Goal: Communication & Community: Ask a question

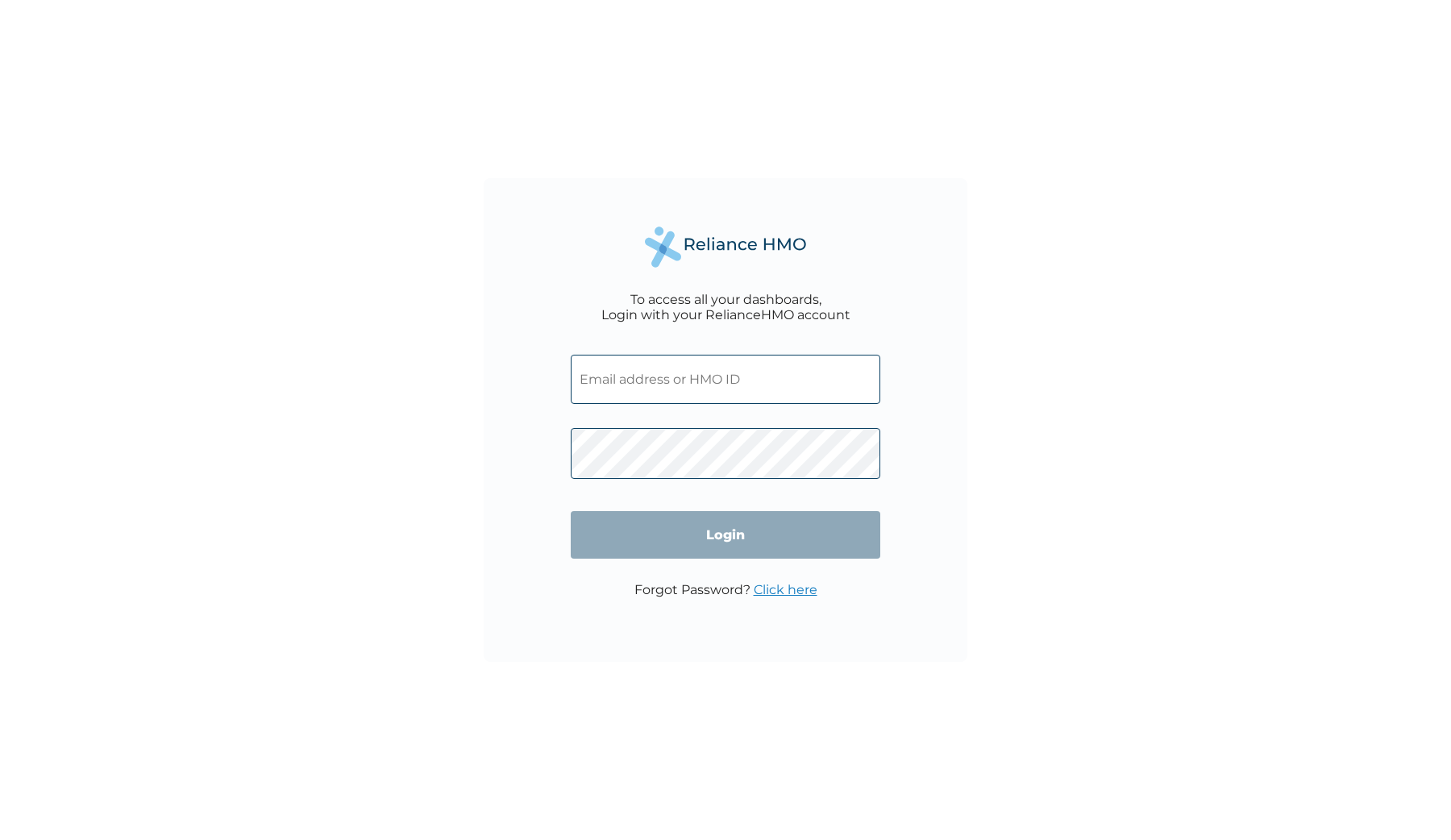
click at [626, 384] on input "text" at bounding box center [726, 379] width 310 height 49
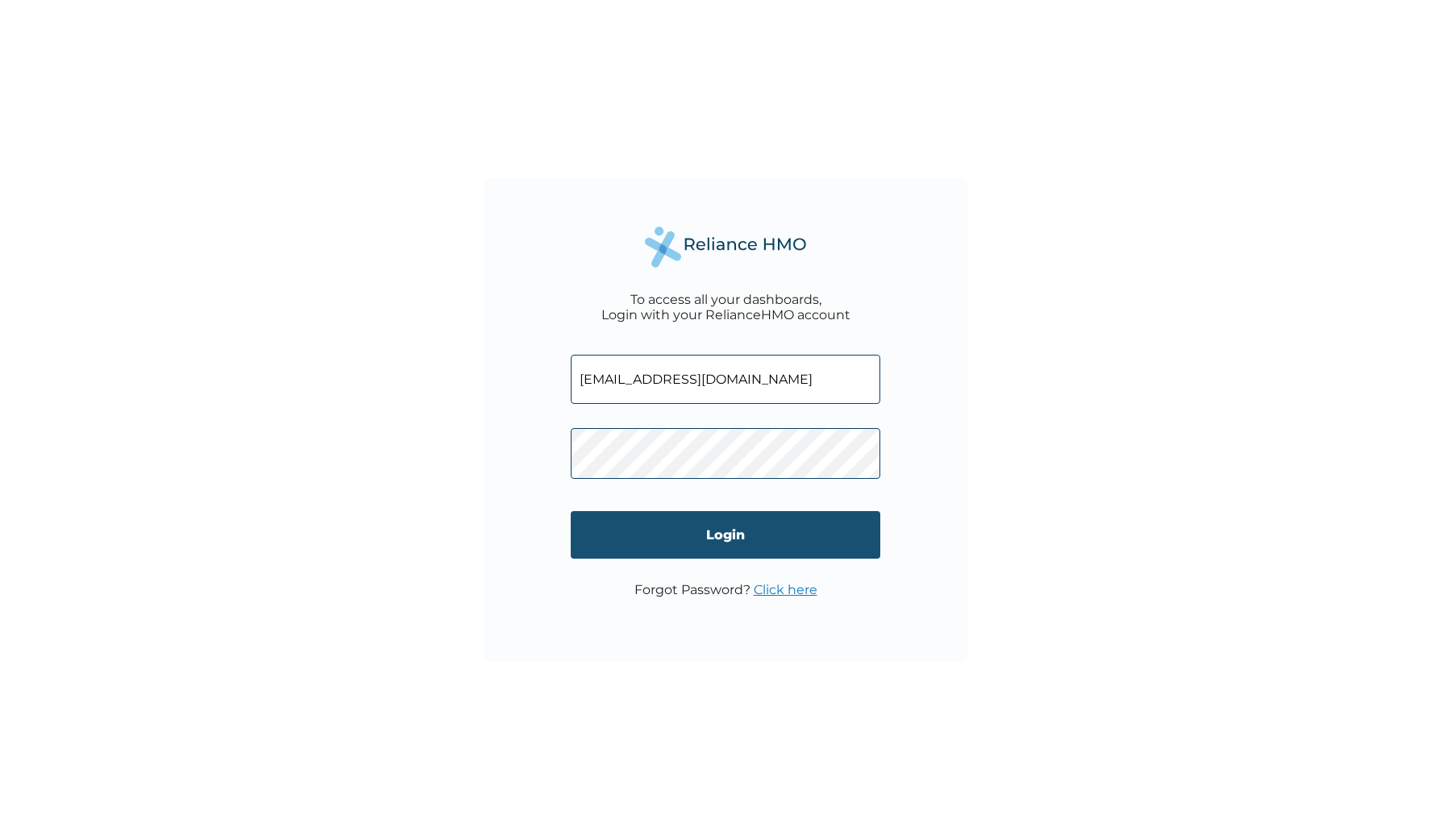
type input "[EMAIL_ADDRESS][DOMAIN_NAME]"
click at [682, 524] on input "Login" at bounding box center [726, 534] width 310 height 48
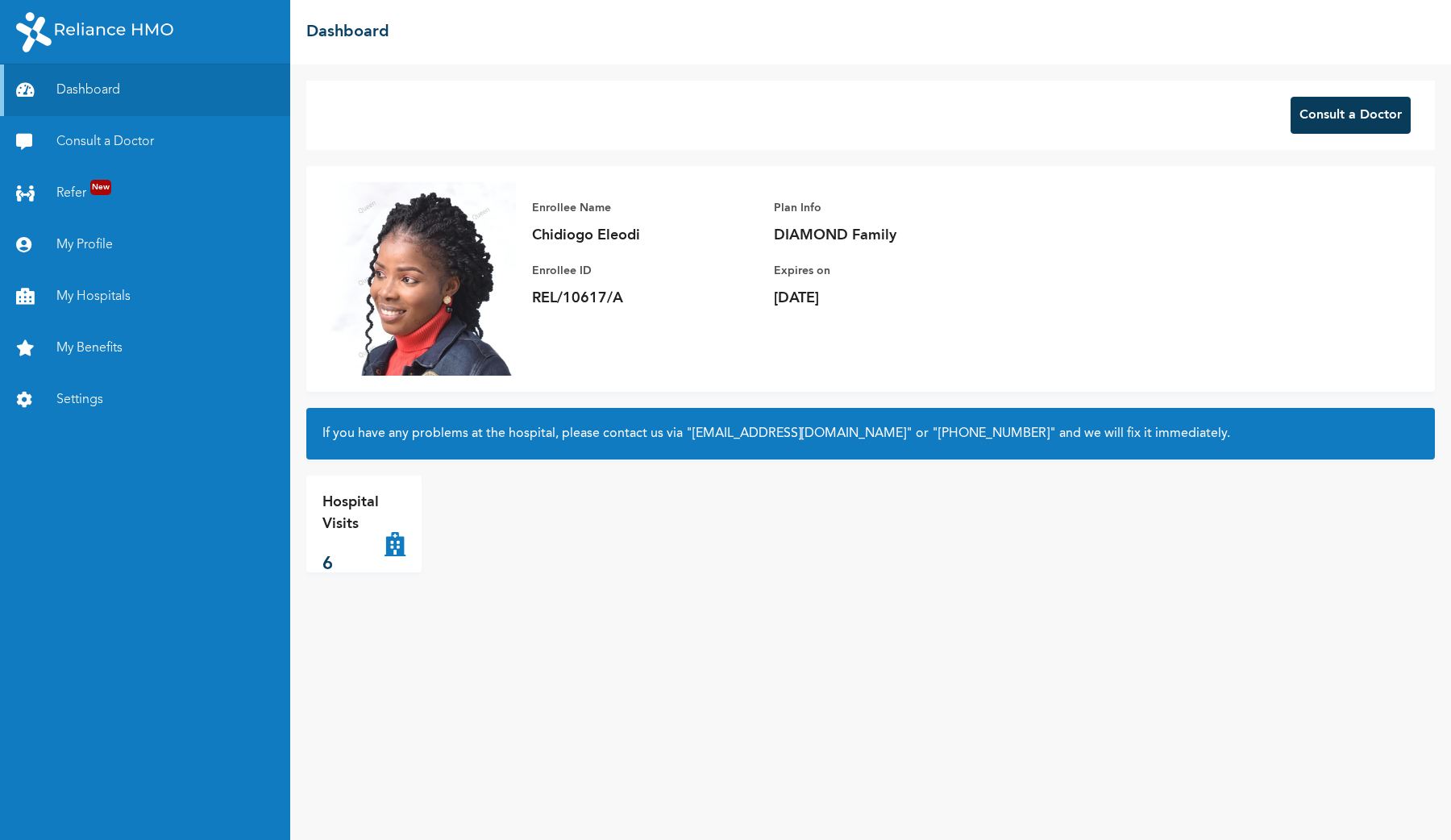
click at [1349, 127] on button "Consult a Doctor" at bounding box center [1351, 115] width 120 height 37
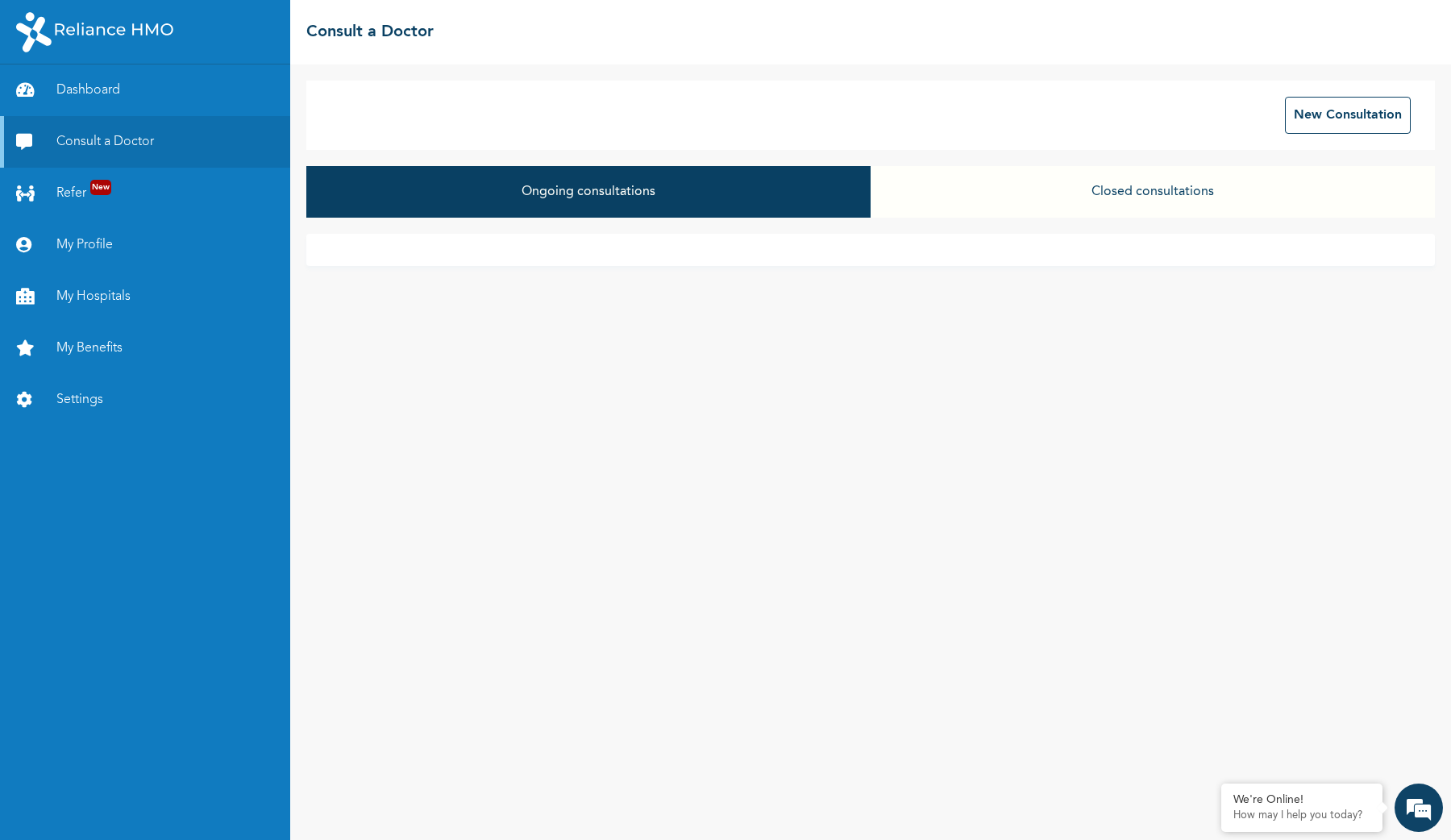
click at [1039, 213] on button "Closed consultations" at bounding box center [1152, 192] width 565 height 52
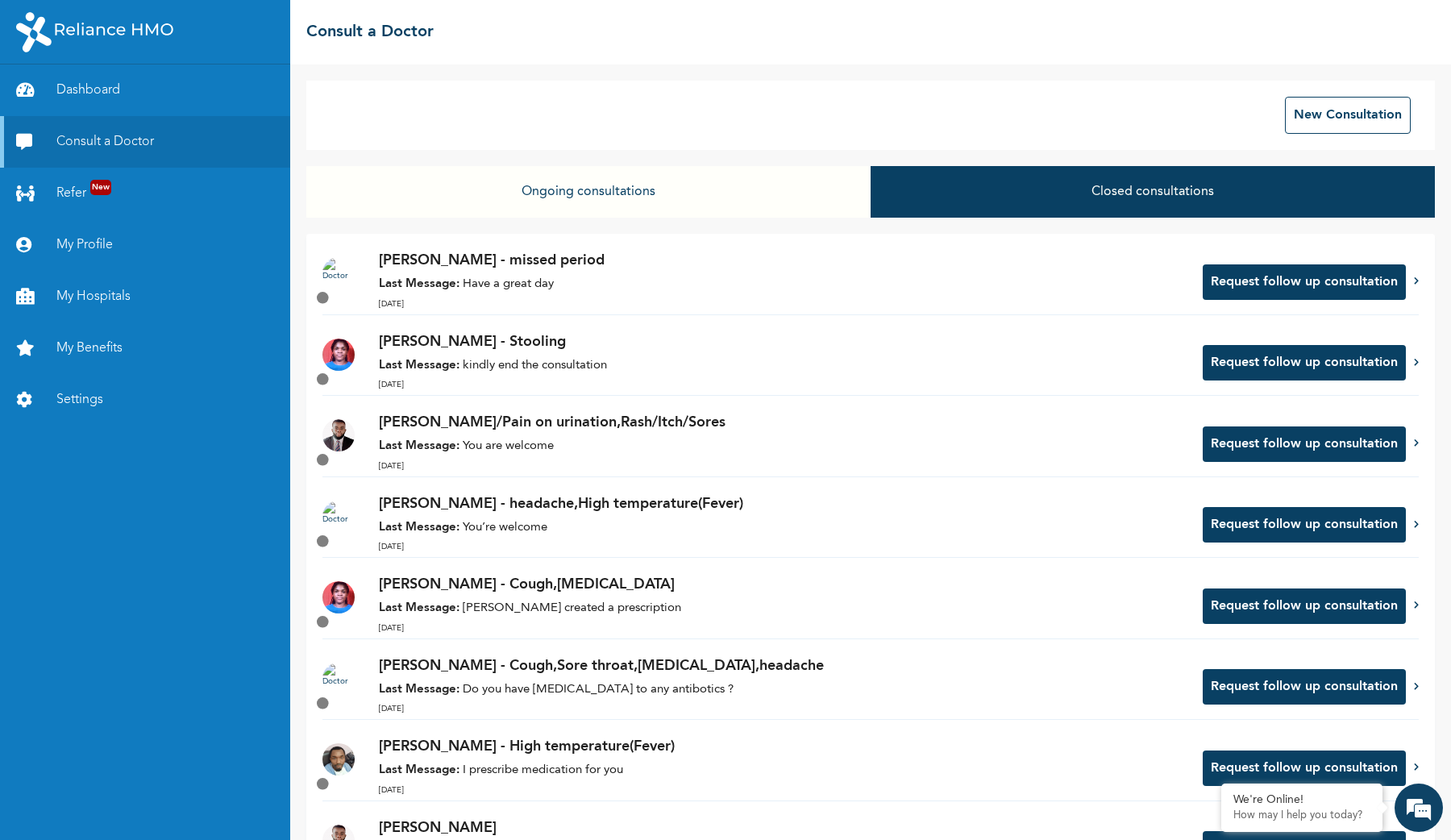
click at [589, 188] on button "Ongoing consultations" at bounding box center [589, 192] width 565 height 52
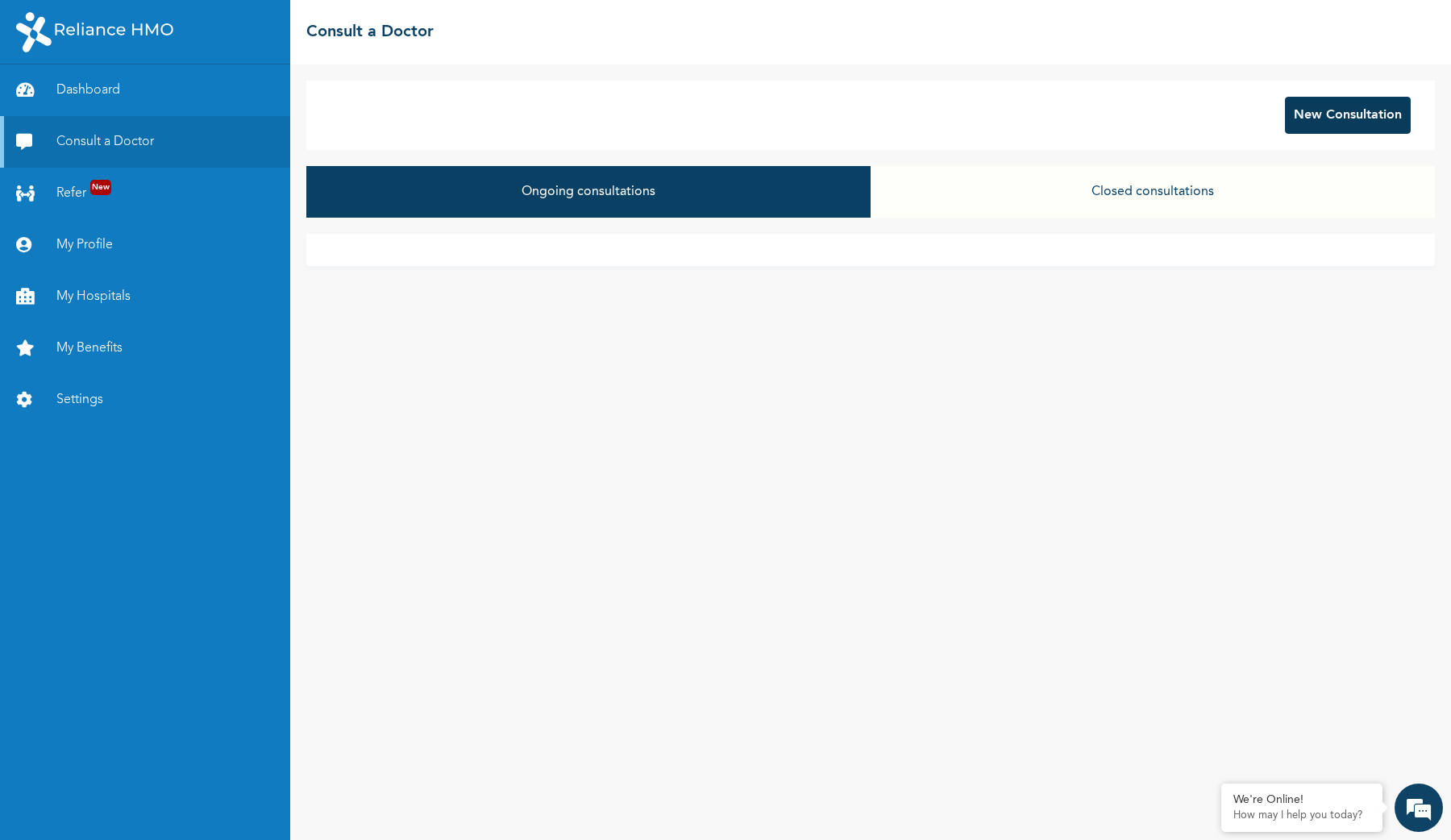
click at [1357, 119] on button "New Consultation" at bounding box center [1348, 115] width 126 height 37
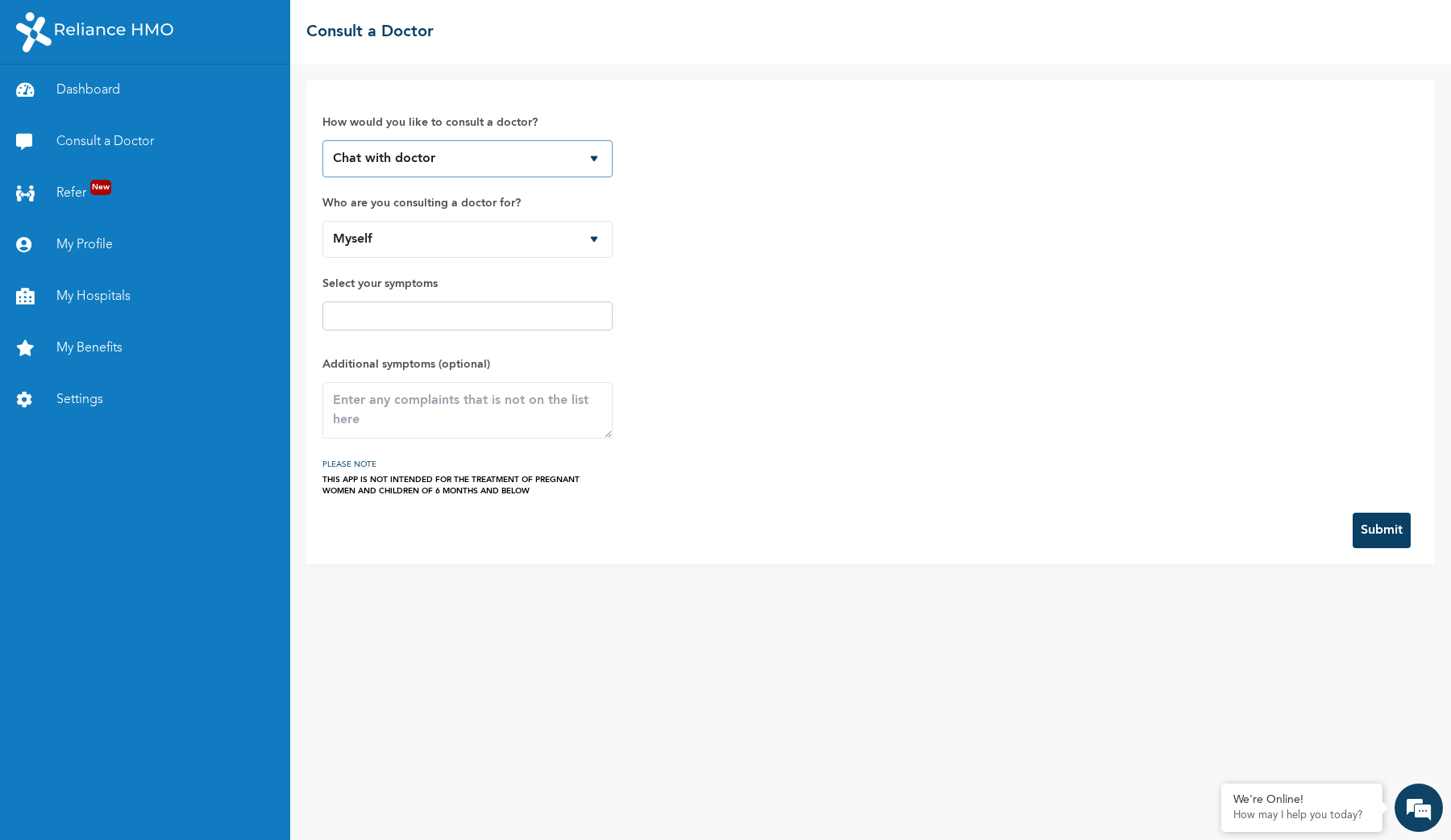
click option "Chat with doctor" at bounding box center [0, 0] width 0 height 0
select select "543538"
click option "Tehila Ralph-Owah" at bounding box center [0, 0] width 0 height 0
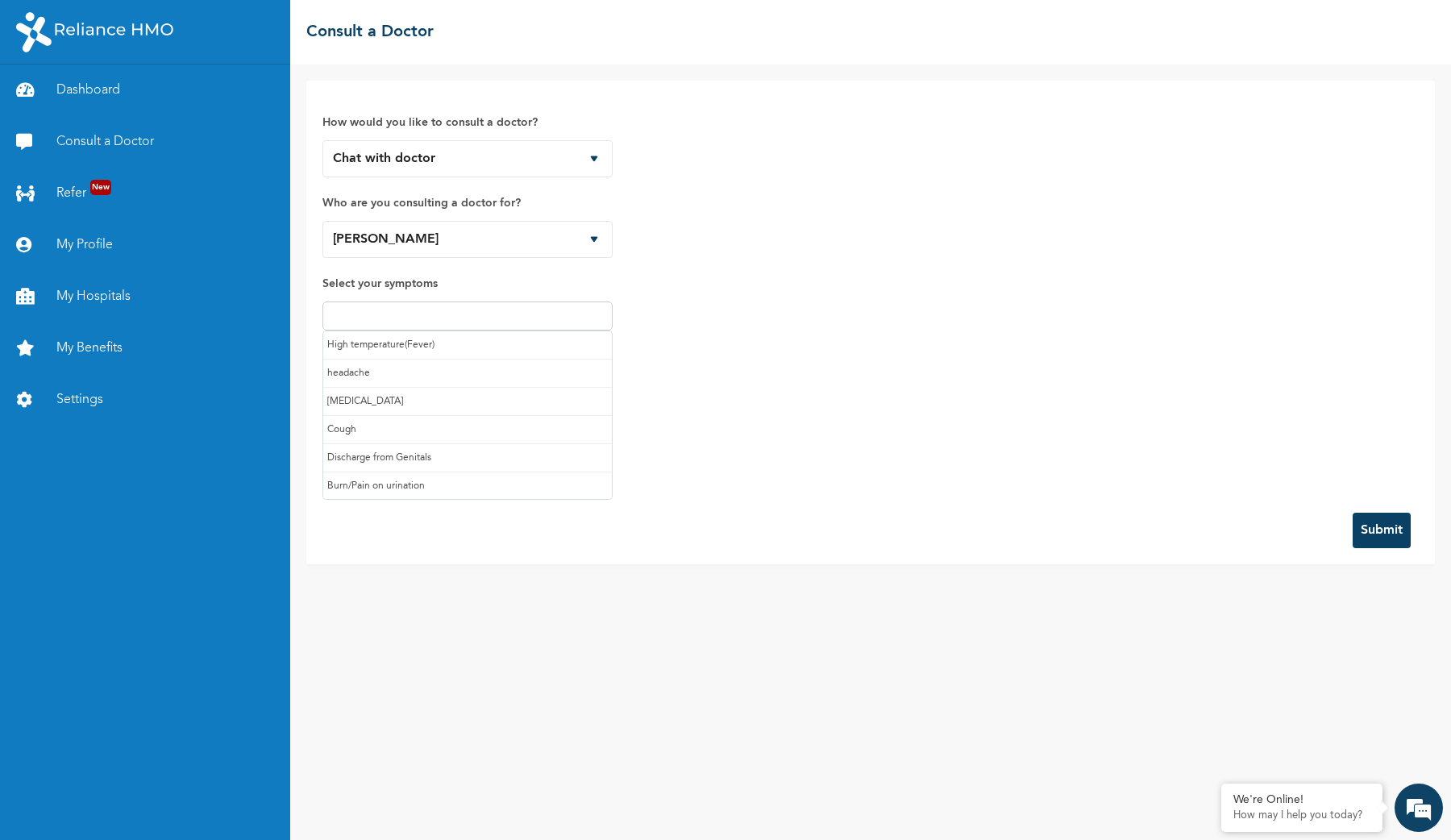
click at [398, 308] on input "text" at bounding box center [468, 316] width 281 height 19
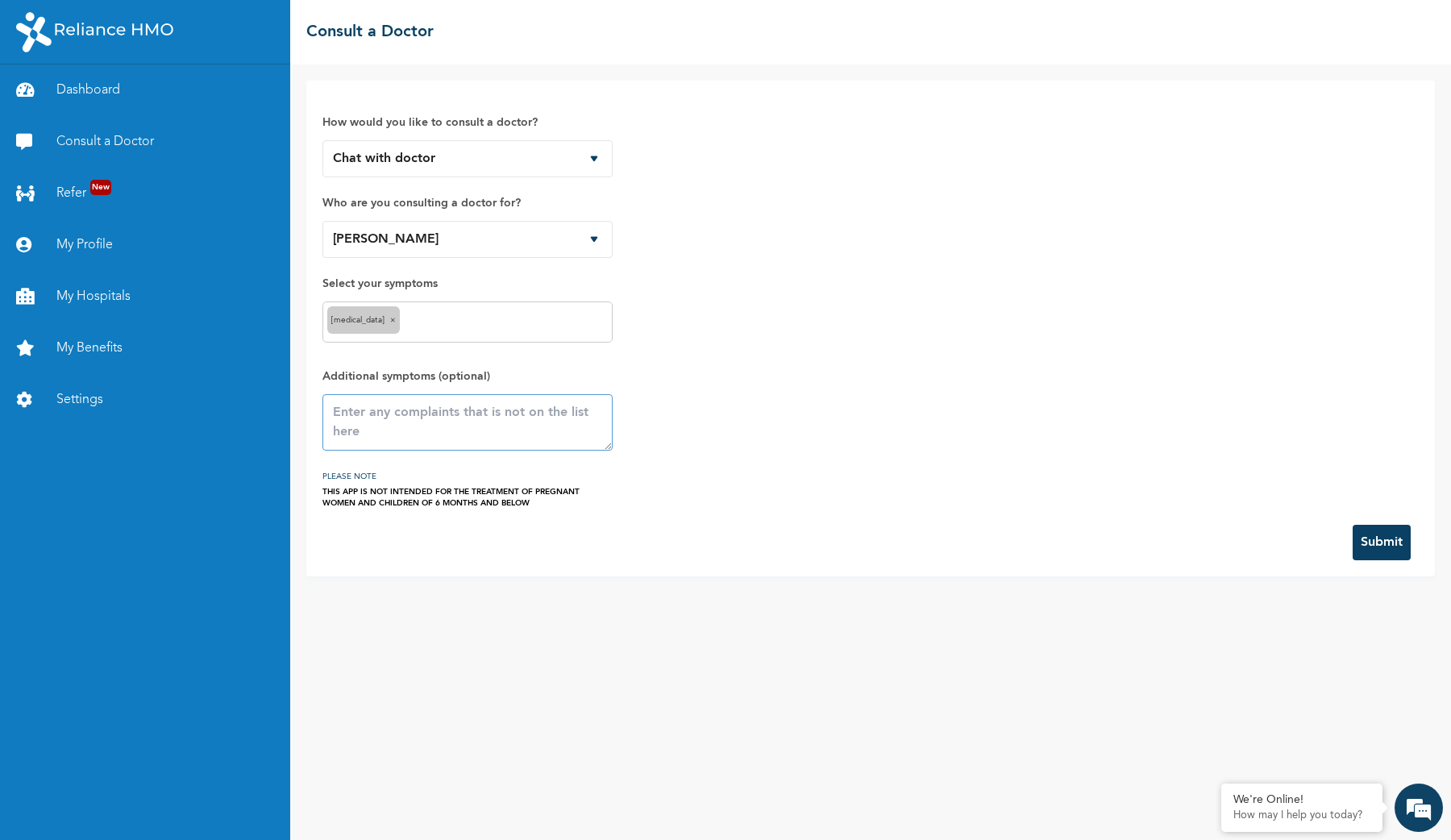
click at [422, 410] on textarea at bounding box center [468, 421] width 290 height 56
type textarea "her body is becoming warm to touch"
click at [1378, 545] on button "Submit" at bounding box center [1382, 541] width 58 height 35
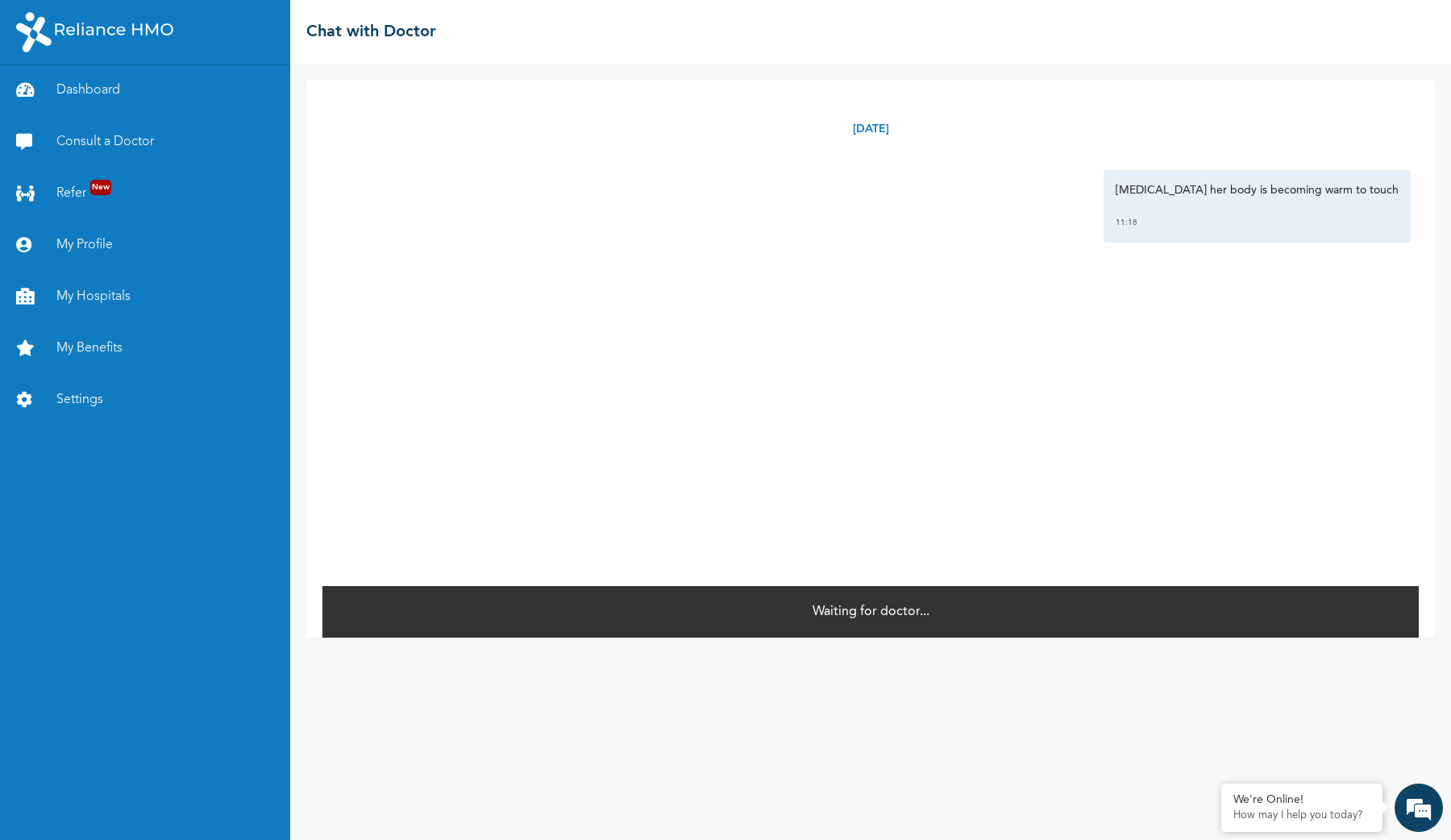
click at [860, 608] on p "Waiting for doctor..." at bounding box center [870, 611] width 117 height 19
drag, startPoint x: 1150, startPoint y: 186, endPoint x: 1199, endPoint y: 261, distance: 89.6
click at [1200, 261] on div "Thursday, August 14th 2025 Runny nose her body is becoming warm to touch 11:18 *" at bounding box center [870, 333] width 1096 height 503
click at [1099, 278] on div "Thursday, August 14th 2025 Runny nose her body is becoming warm to touch 11:18 *" at bounding box center [870, 333] width 1096 height 503
click at [888, 614] on p "Waiting for doctor..." at bounding box center [870, 611] width 117 height 19
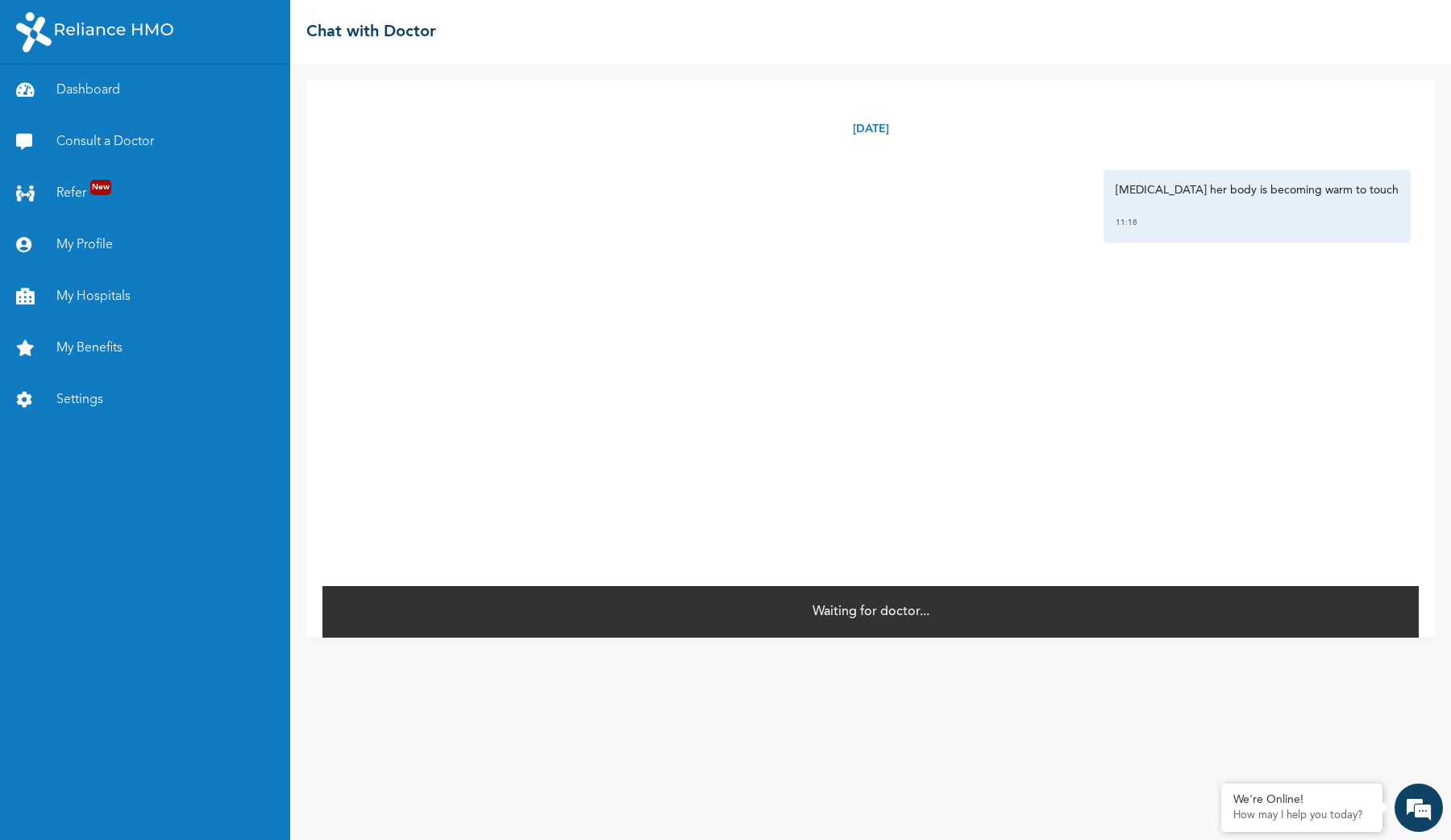
click at [878, 124] on p "Thursday, August 14th 2025" at bounding box center [871, 129] width 36 height 17
click at [878, 608] on p "Waiting for doctor..." at bounding box center [870, 611] width 117 height 19
click at [143, 145] on link "Consult a Doctor" at bounding box center [145, 142] width 290 height 52
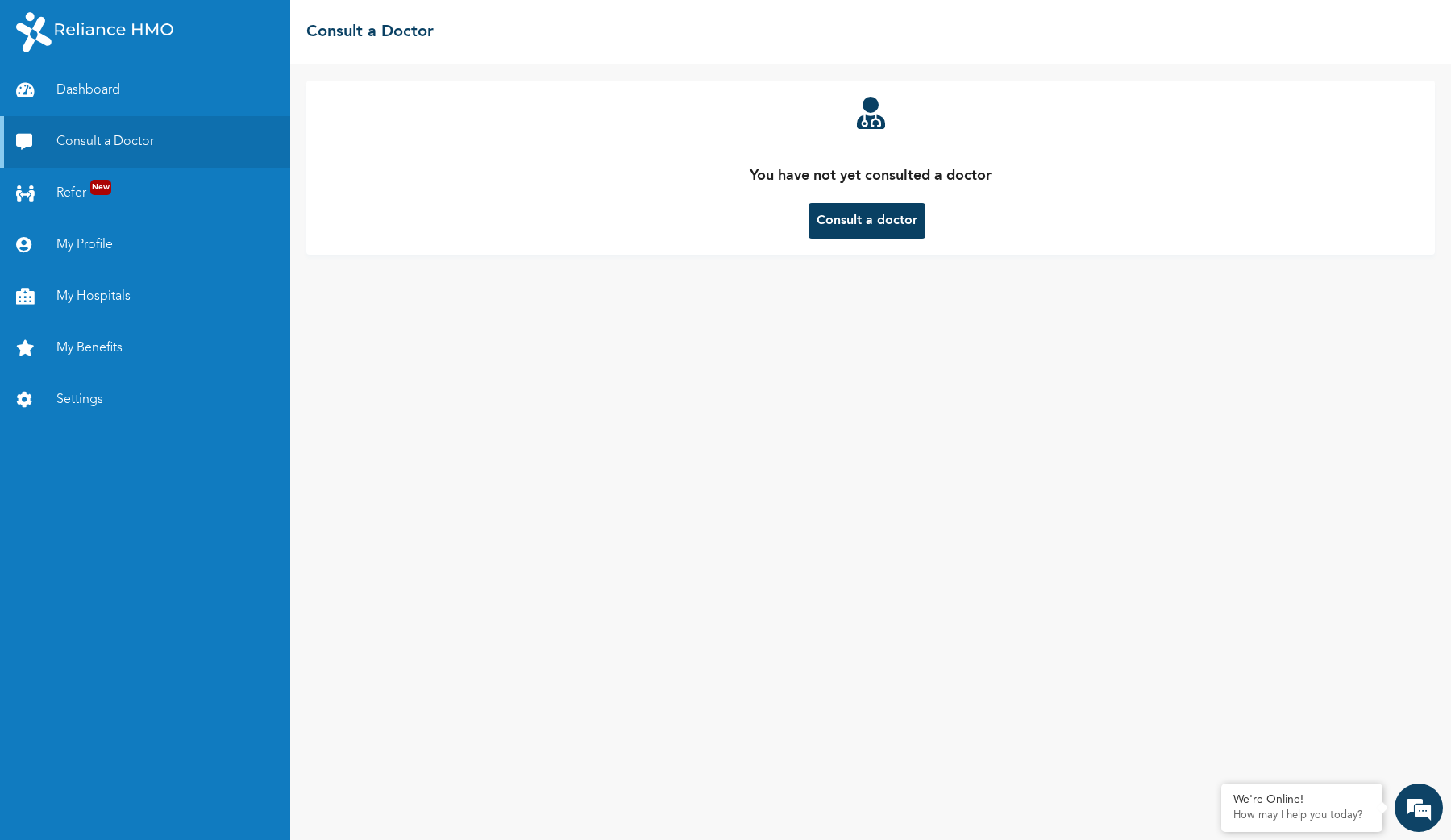
click at [861, 203] on button "Consult a doctor" at bounding box center [866, 220] width 117 height 35
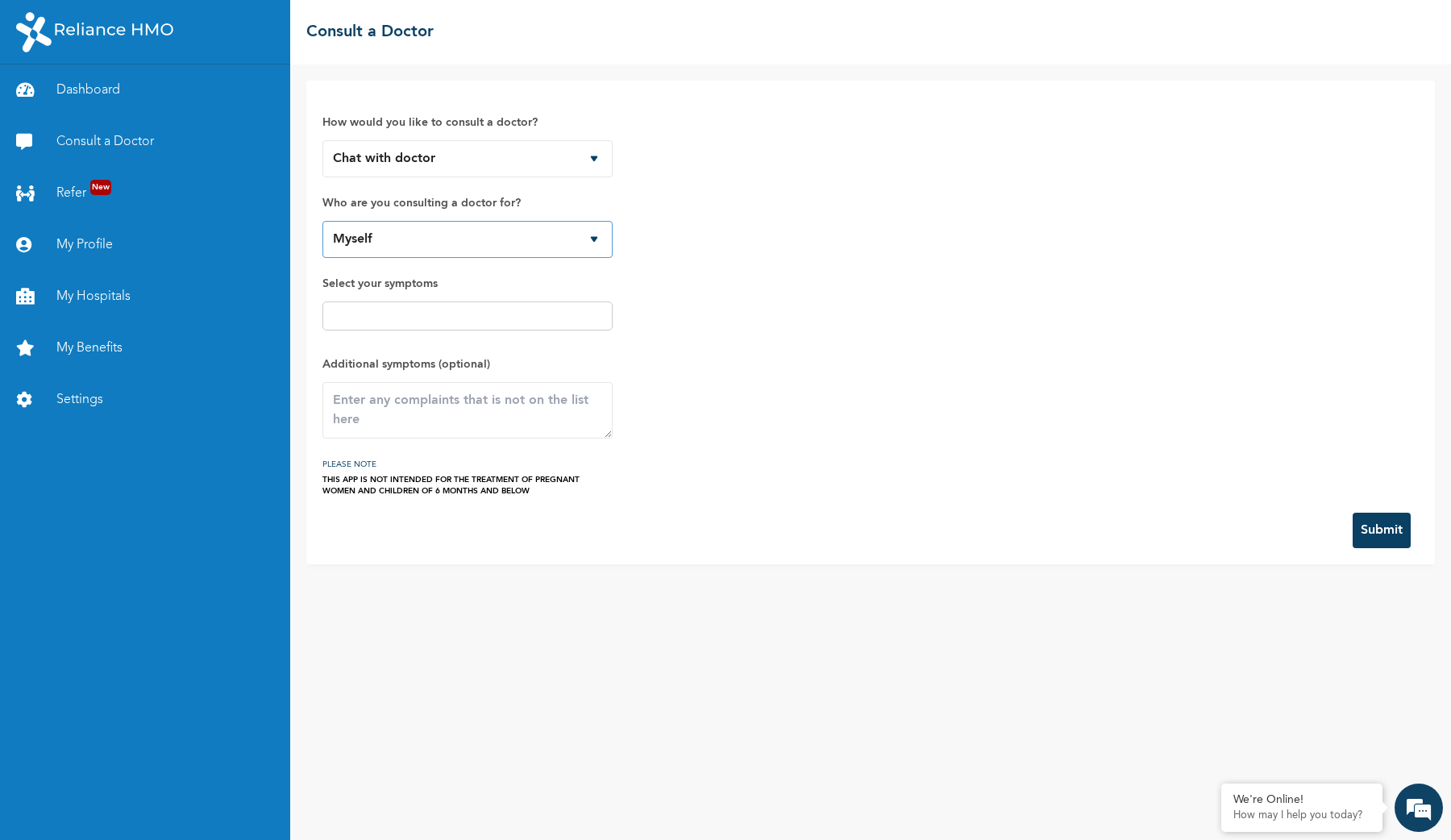
select select "543538"
click option "Tehila Ralph-Owah" at bounding box center [0, 0] width 0 height 0
click at [548, 310] on input "text" at bounding box center [468, 316] width 281 height 19
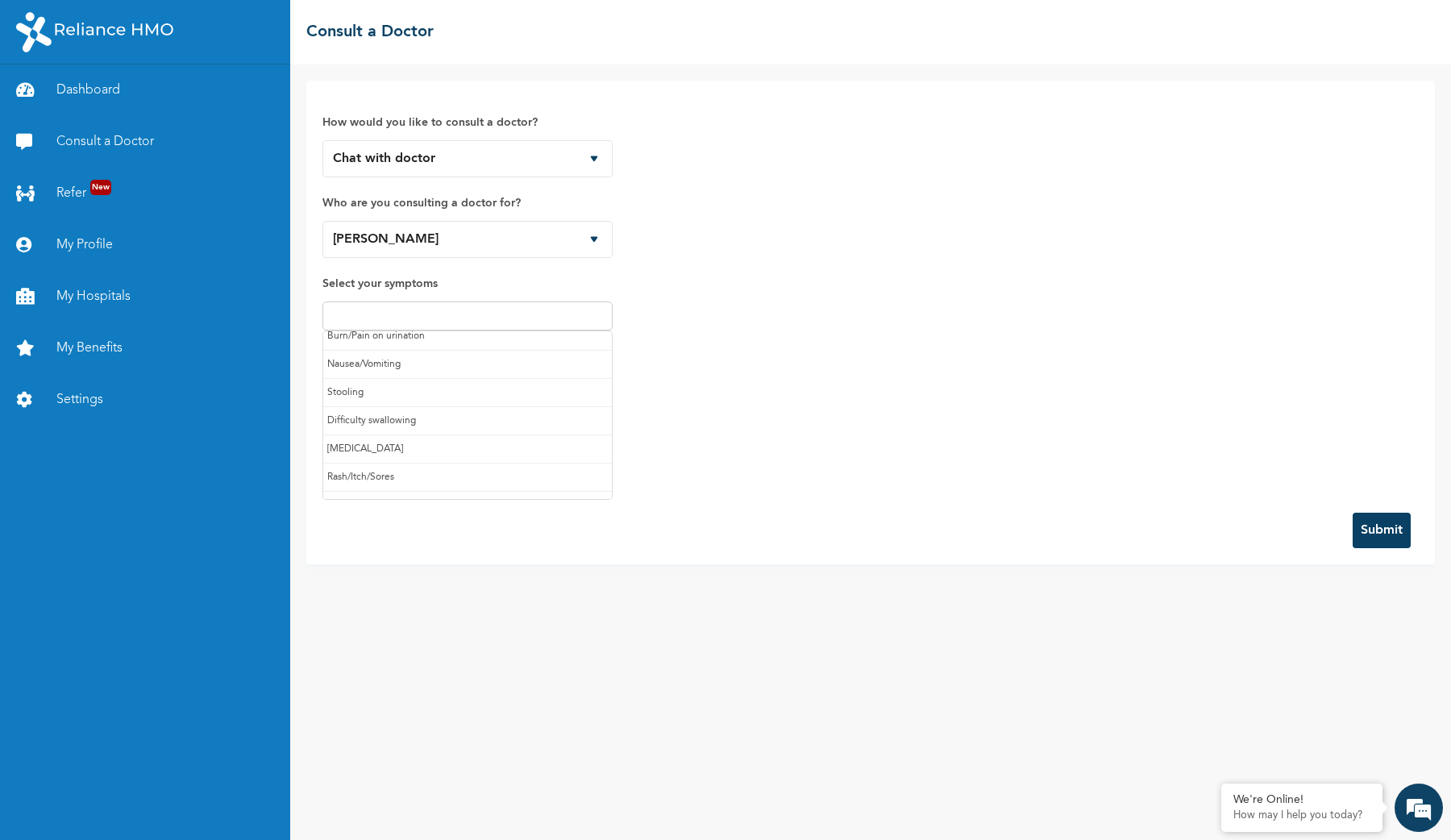
scroll to position [171, 0]
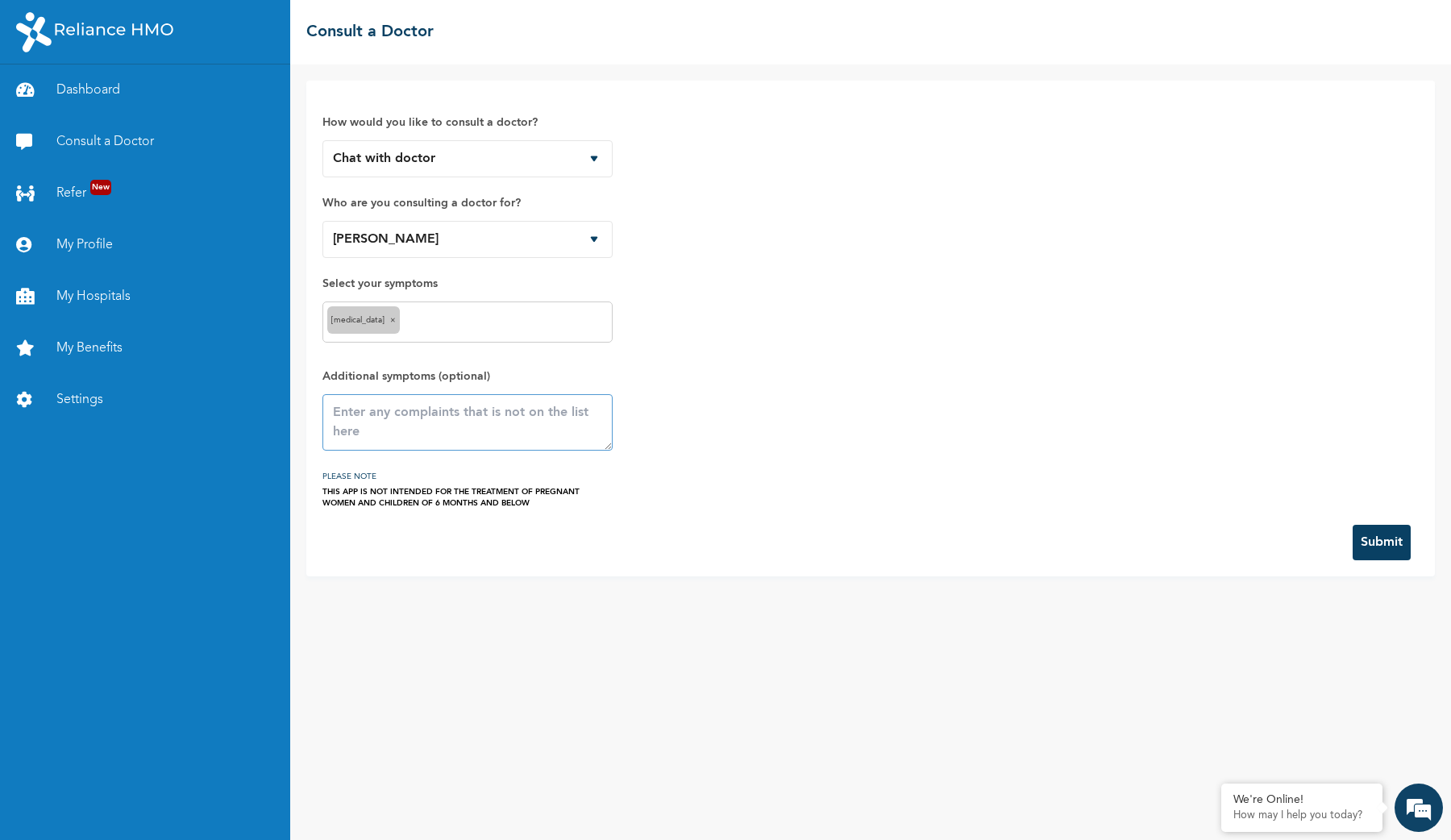
click at [481, 434] on textarea at bounding box center [468, 421] width 290 height 56
click at [1390, 540] on button "Submit" at bounding box center [1382, 541] width 58 height 35
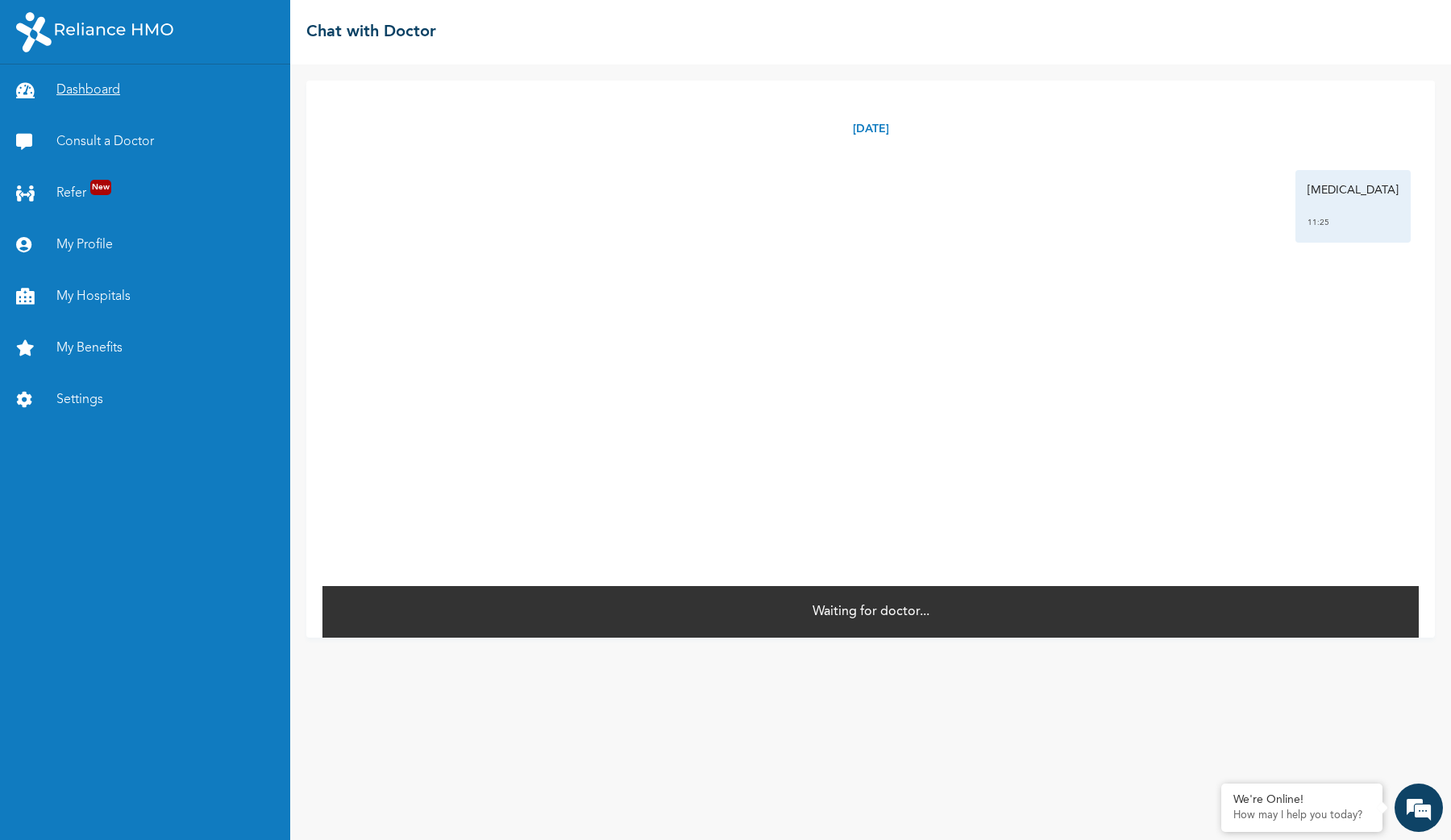
click at [111, 93] on link "Dashboard" at bounding box center [145, 91] width 290 height 52
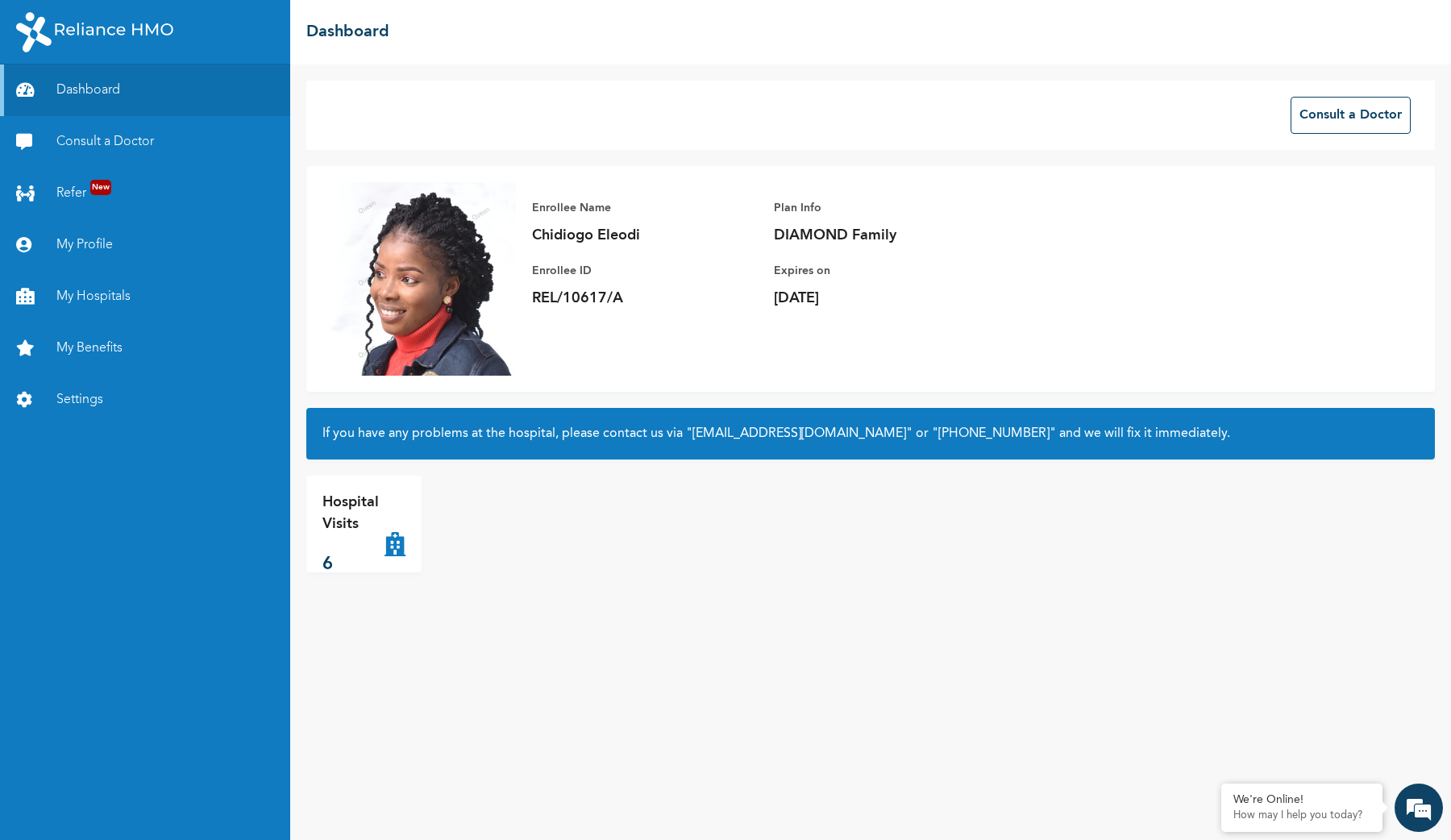
click at [325, 527] on p "Hospital Visits" at bounding box center [354, 513] width 62 height 44
click at [1357, 126] on button "Consult a Doctor" at bounding box center [1351, 115] width 120 height 37
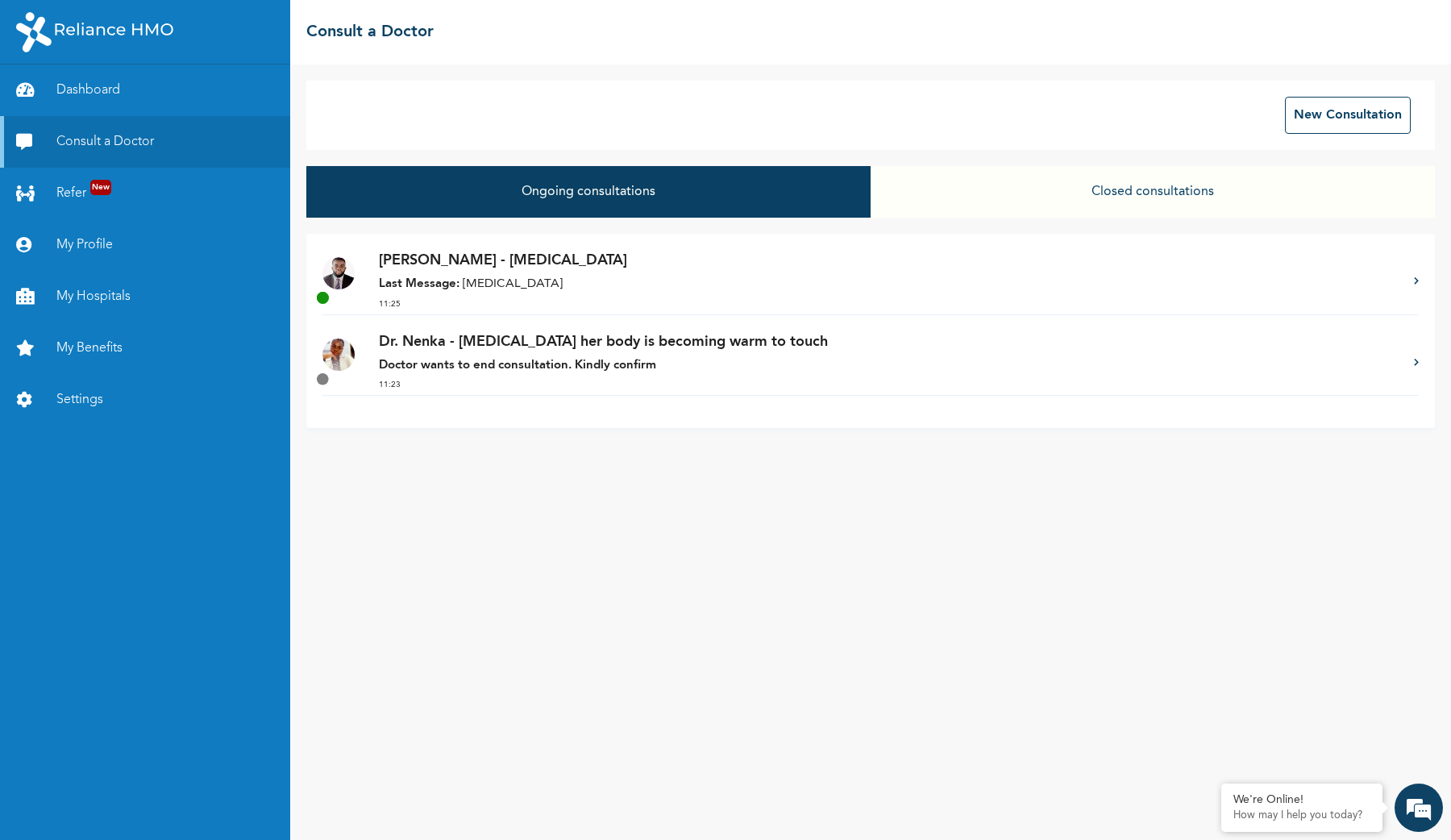
click at [673, 362] on p "Doctor wants to end consultation. Kindly confirm" at bounding box center [888, 366] width 1019 height 19
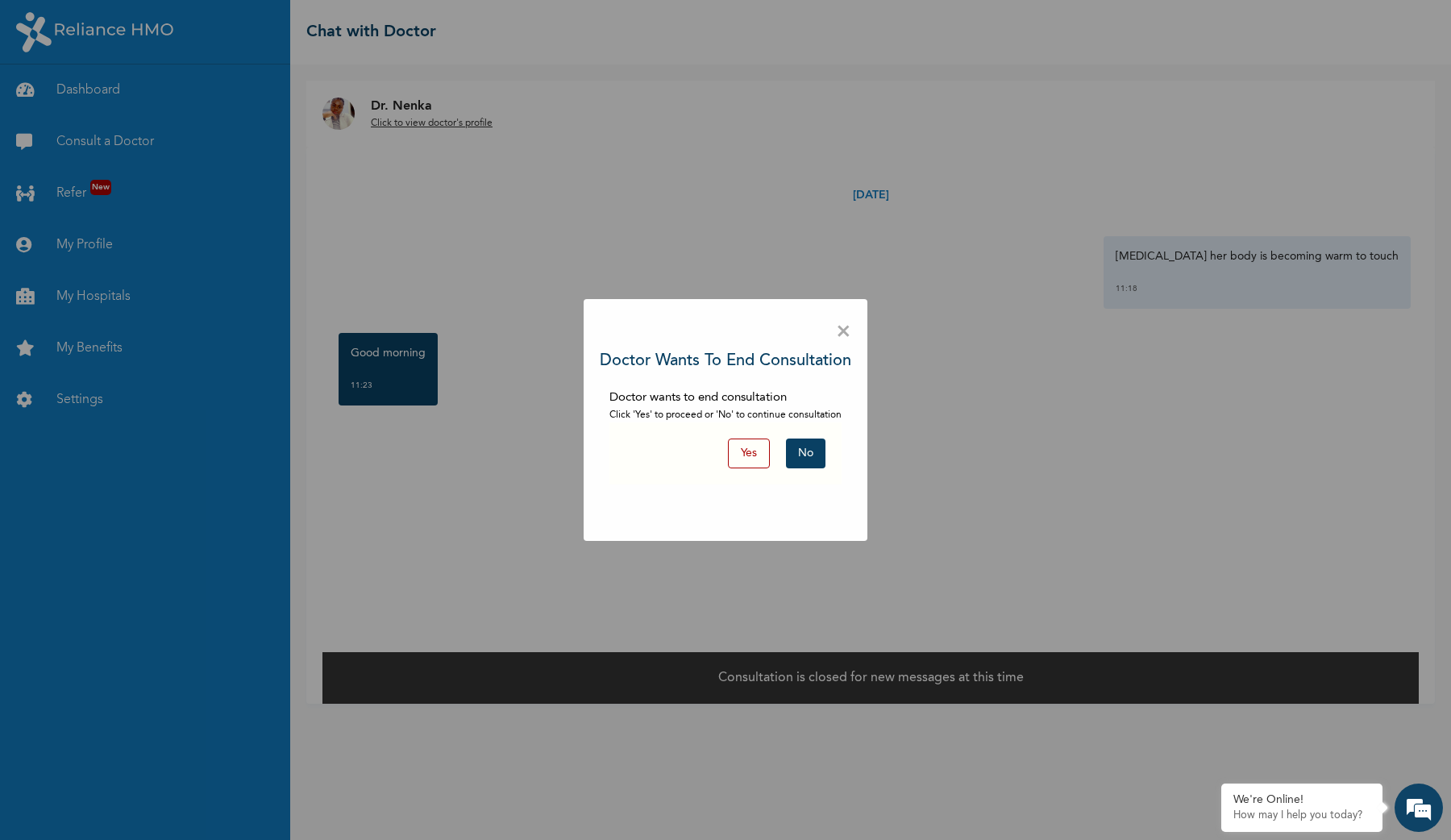
click at [806, 452] on button "No" at bounding box center [806, 453] width 40 height 30
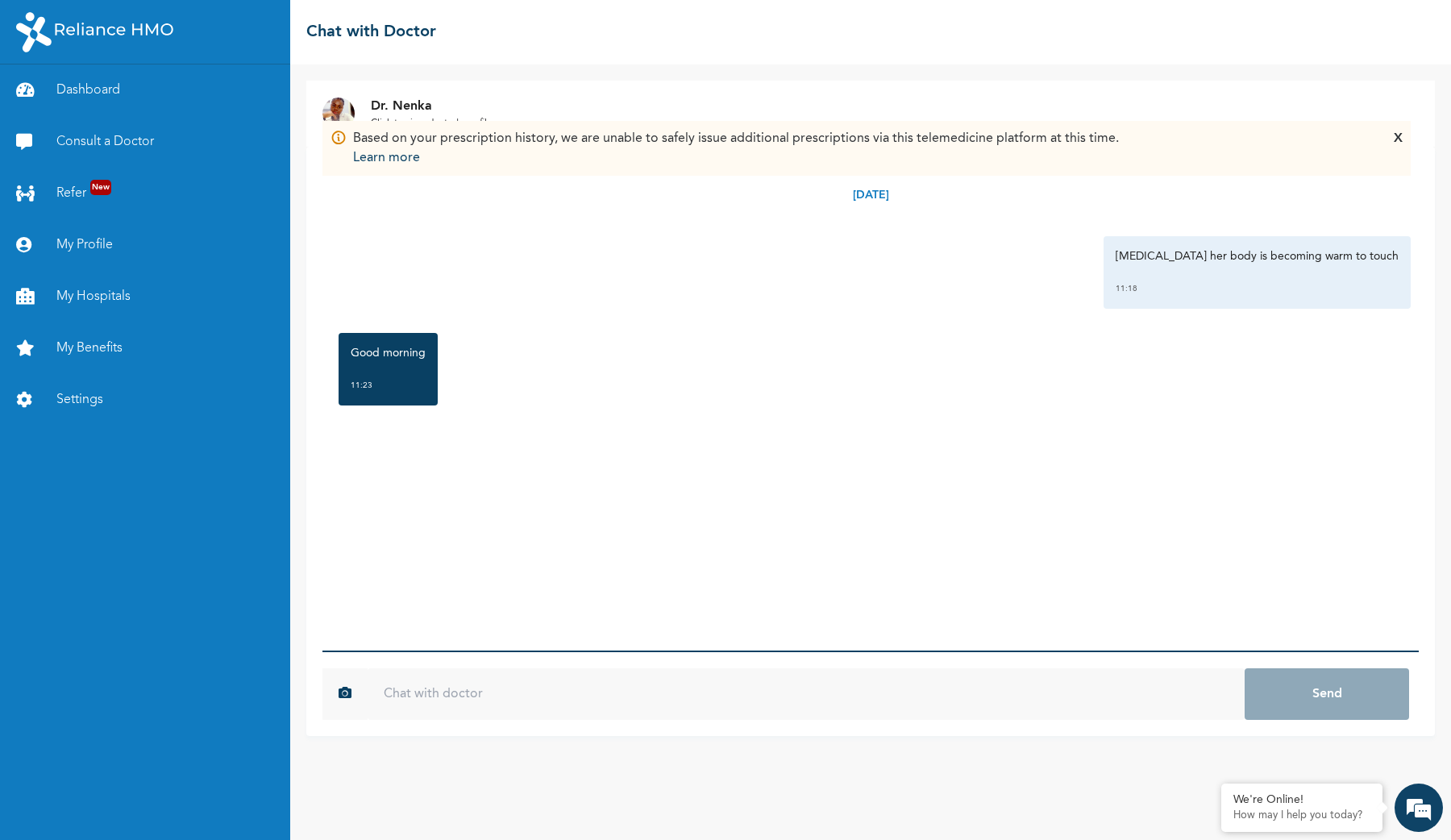
click at [573, 691] on input "text" at bounding box center [806, 694] width 877 height 52
type input "good morning"
click at [1245, 668] on button "Send" at bounding box center [1327, 694] width 165 height 52
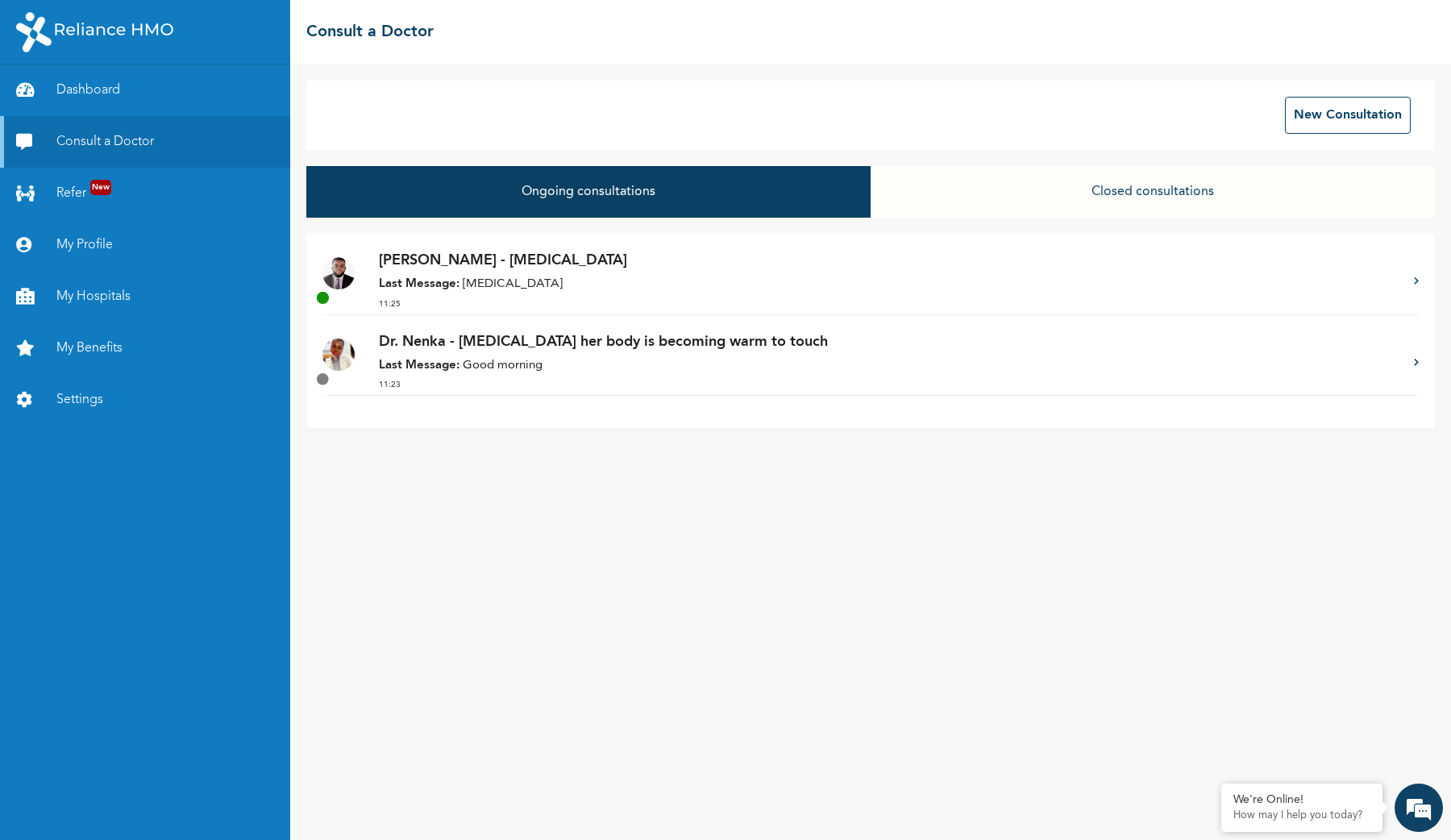
click at [503, 284] on p "Last Message: Runny nose" at bounding box center [888, 285] width 1019 height 19
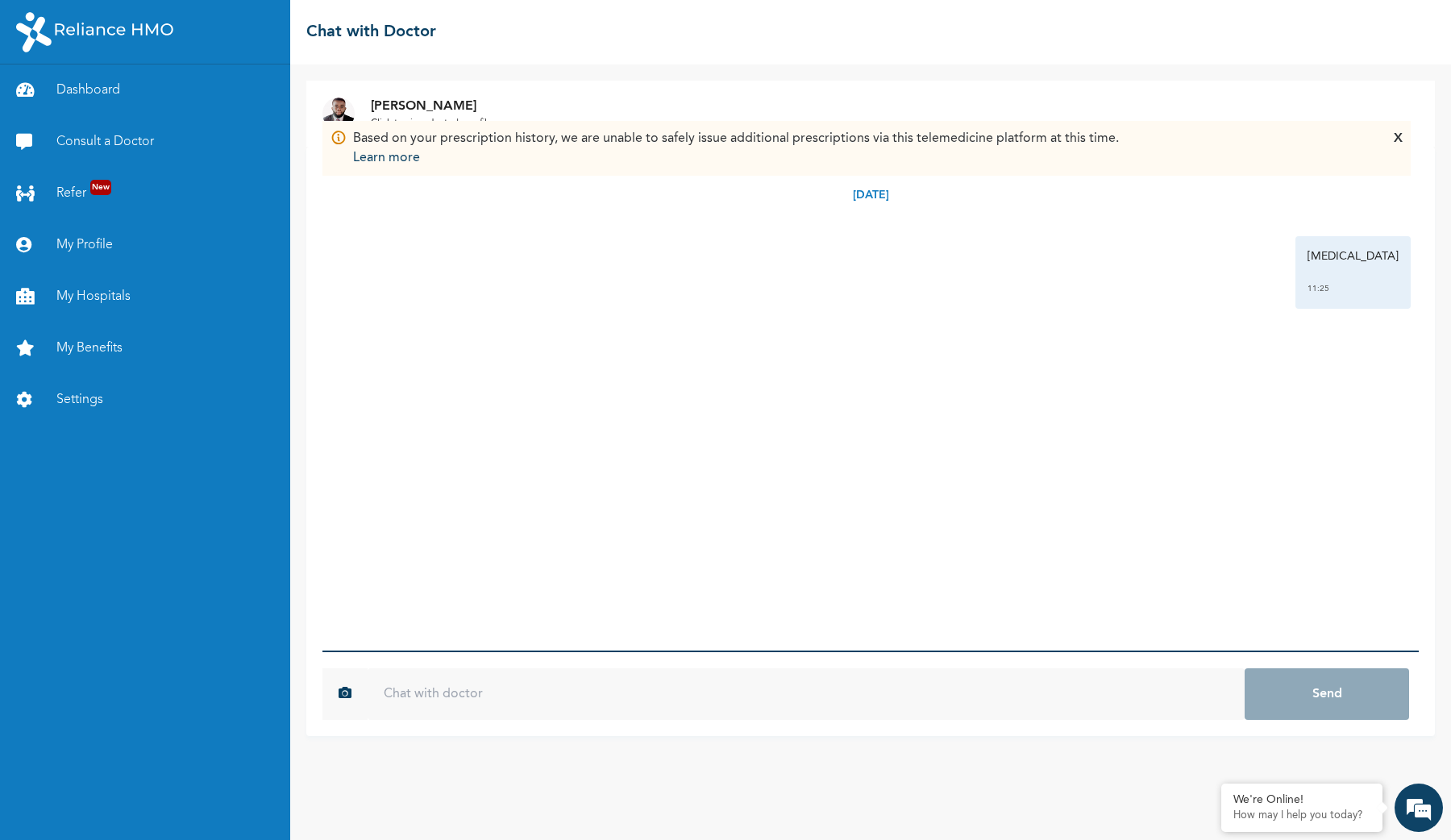
click at [633, 689] on input "text" at bounding box center [806, 694] width 877 height 52
type input "good morning"
click at [1245, 668] on button "Send" at bounding box center [1327, 694] width 165 height 52
click at [1397, 137] on div "X" at bounding box center [1398, 148] width 9 height 39
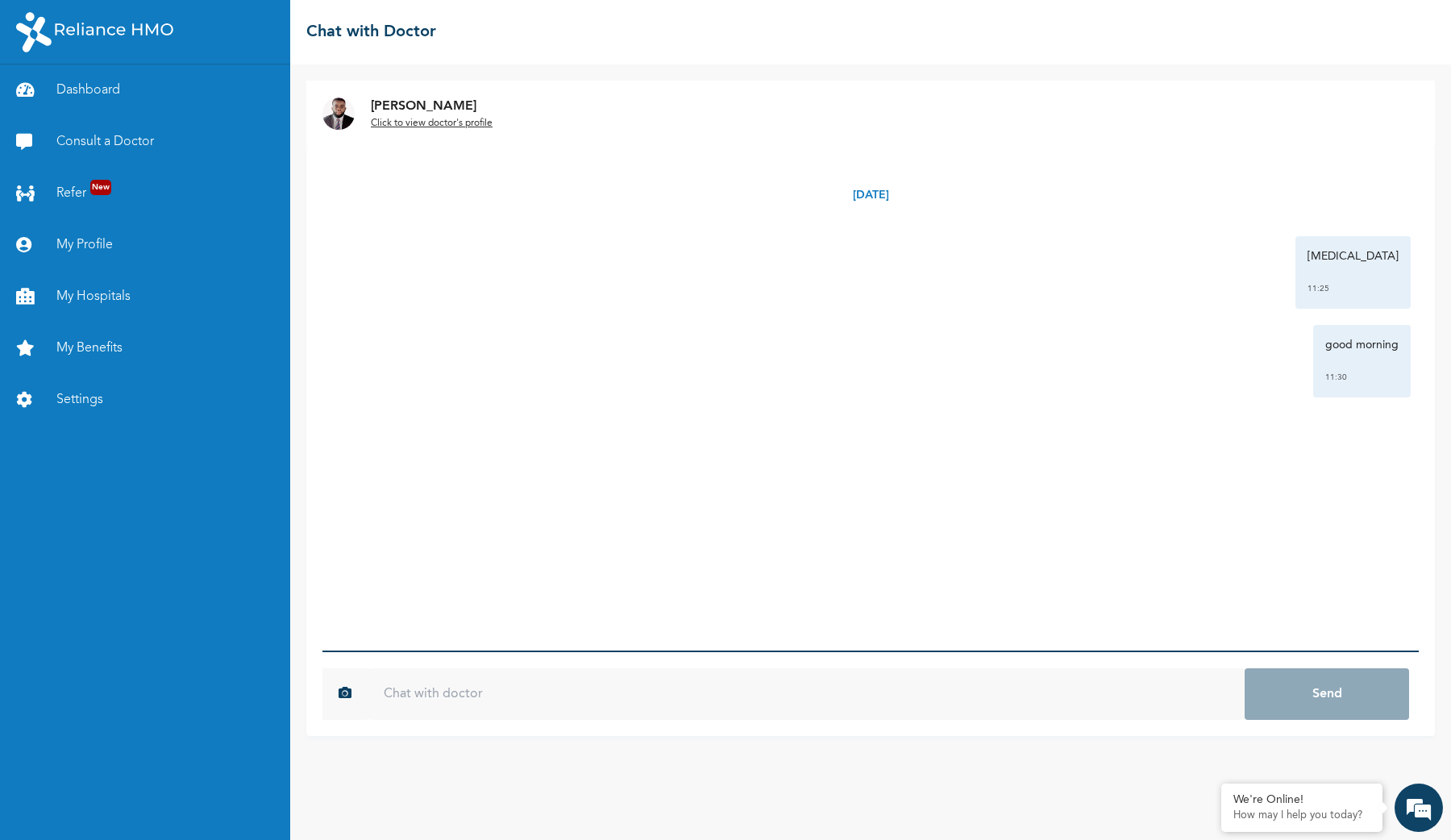
click at [426, 123] on u "Click to view doctor's profile" at bounding box center [432, 124] width 122 height 10
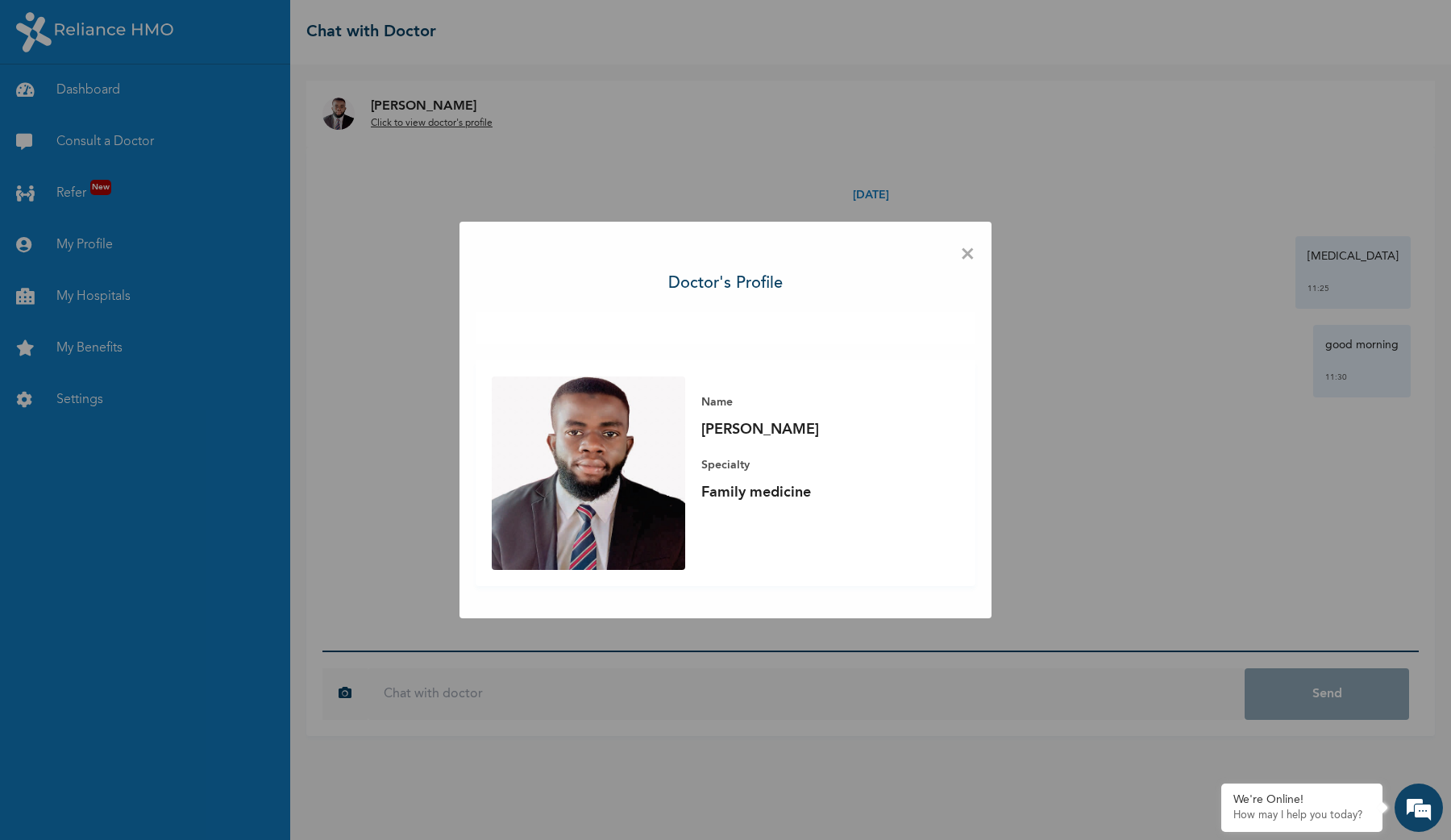
click at [968, 251] on span "×" at bounding box center [967, 255] width 15 height 34
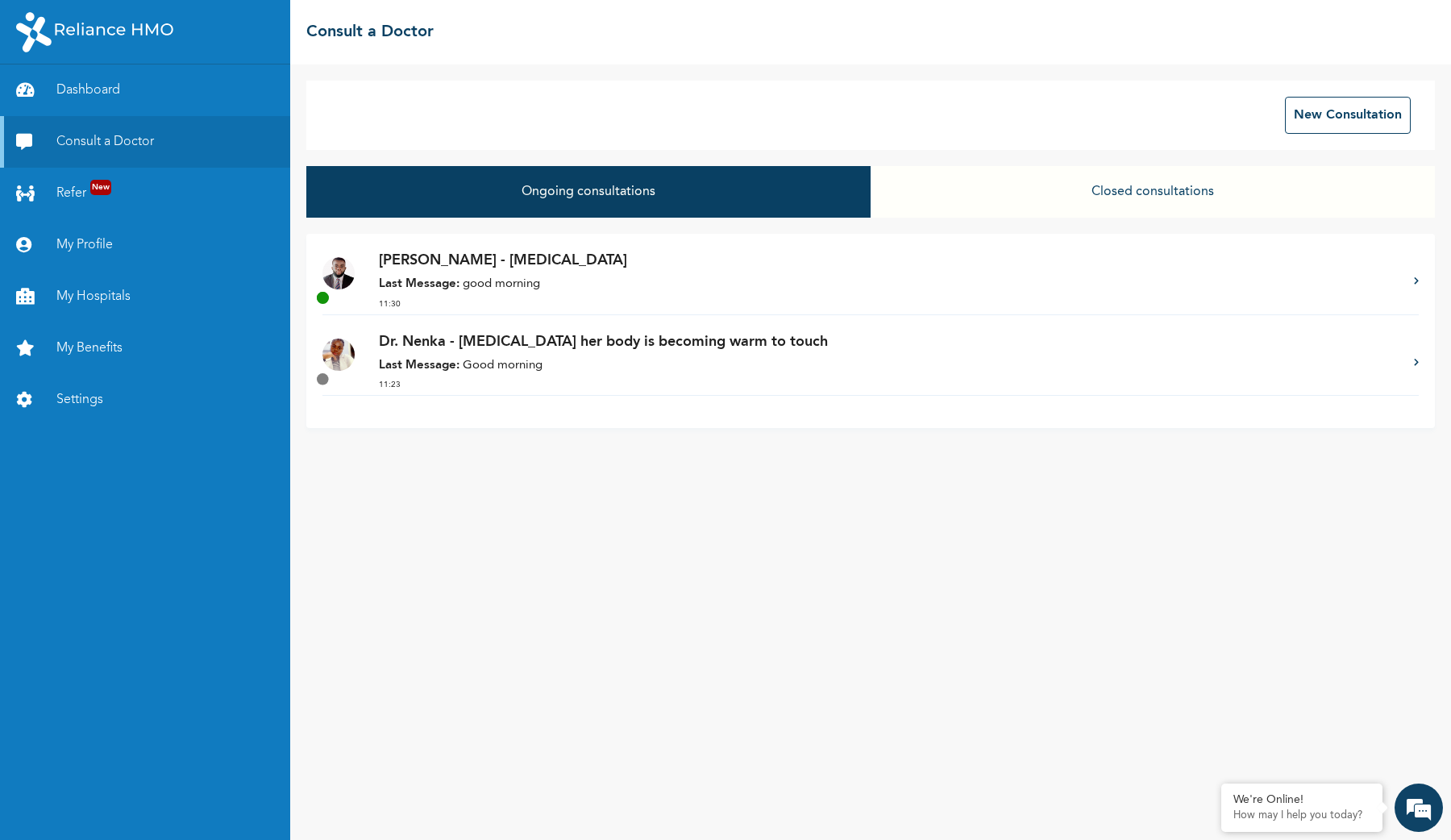
click at [346, 361] on img at bounding box center [339, 355] width 32 height 32
click at [523, 269] on p "Dr. Ibrahim - Runny nose" at bounding box center [888, 261] width 1019 height 22
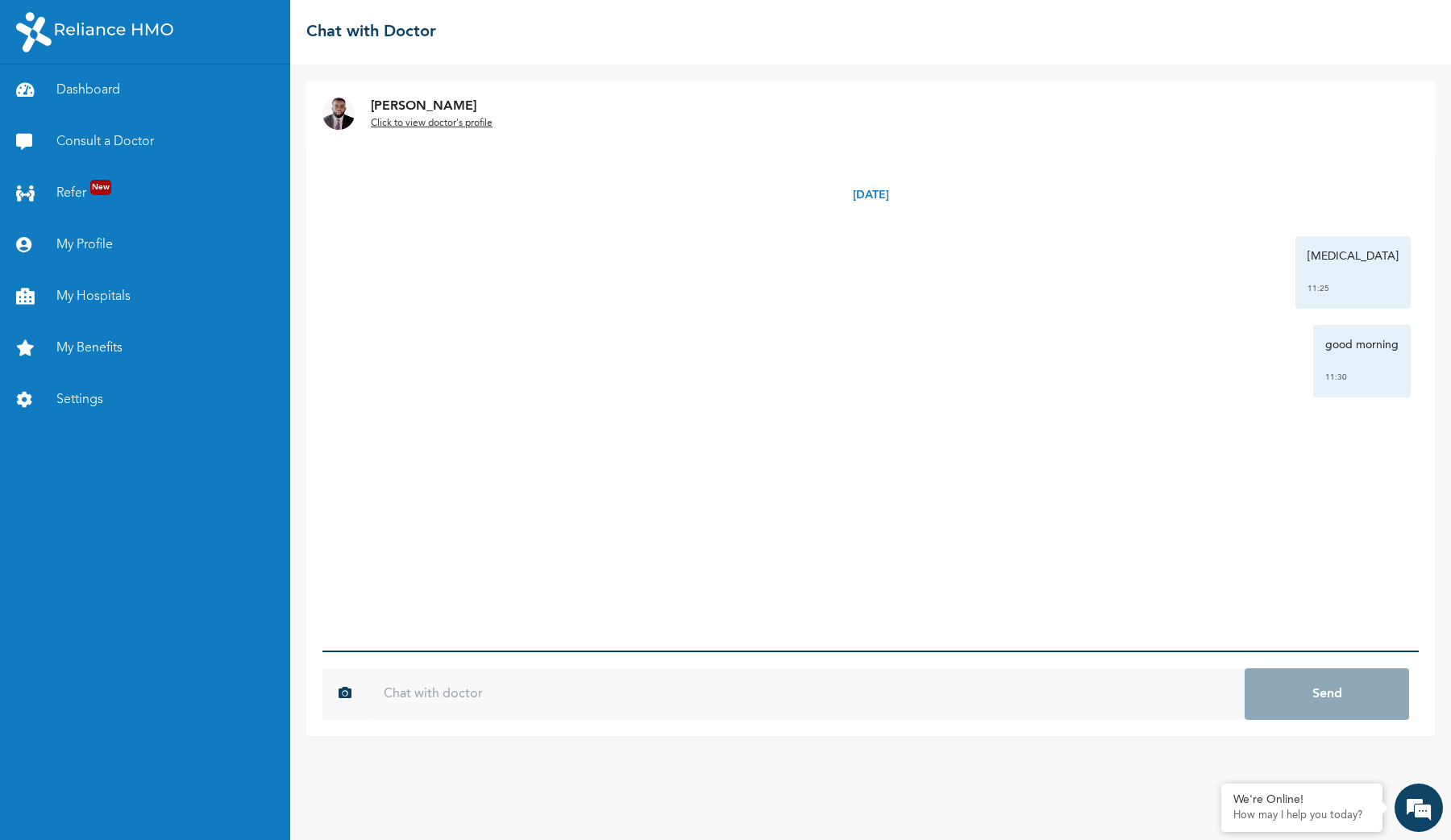
click at [745, 704] on input "text" at bounding box center [806, 694] width 877 height 52
type input "Hello"
click at [1245, 668] on button "Send" at bounding box center [1327, 694] width 165 height 52
click at [129, 146] on link "Consult a Doctor" at bounding box center [145, 142] width 290 height 52
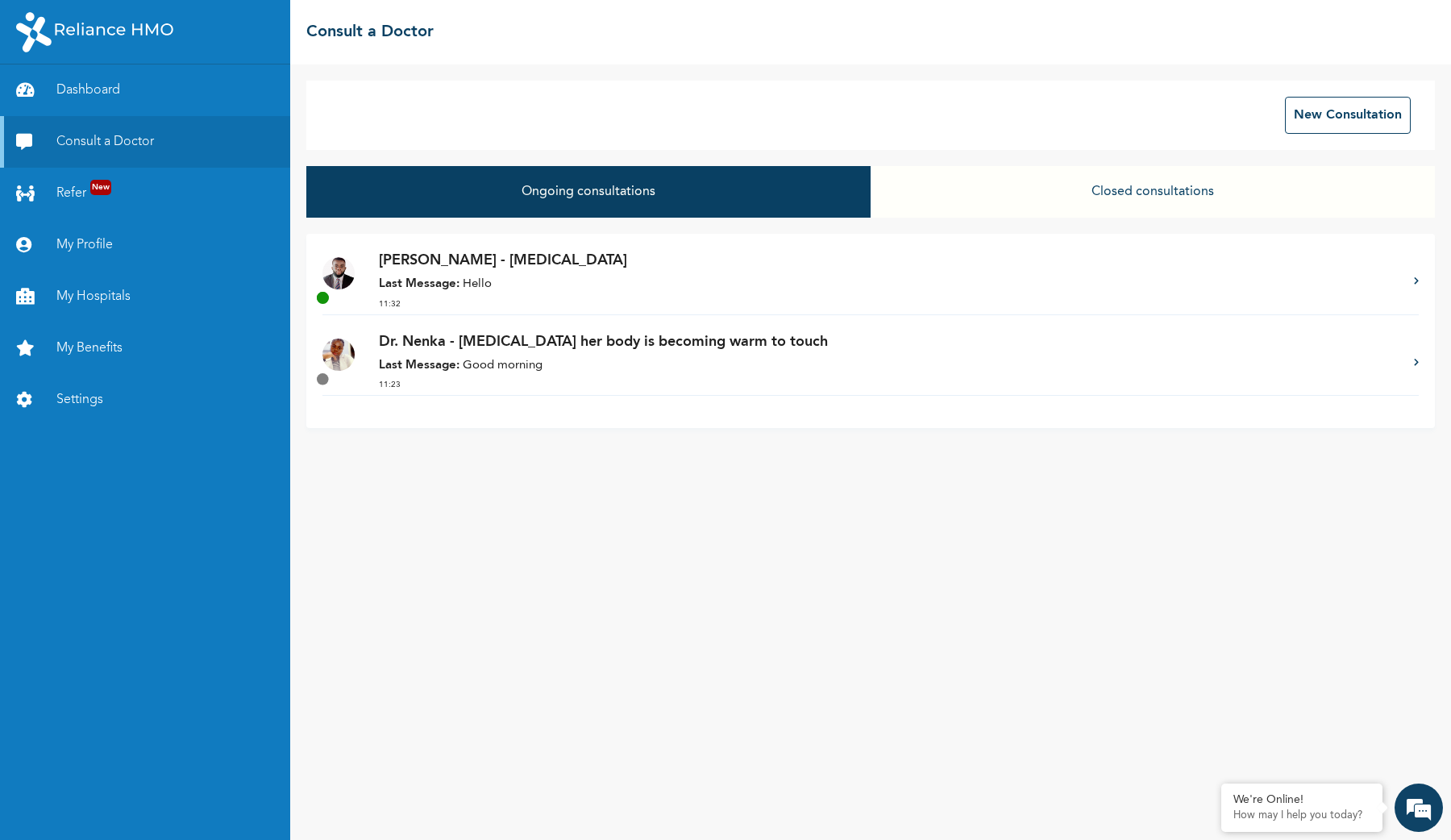
click at [836, 175] on button "Ongoing consultations" at bounding box center [589, 192] width 565 height 52
click at [552, 357] on div "Dr. Nenka - Runny nose her body is becoming warm to touch Last Message: Good mo…" at bounding box center [888, 364] width 1019 height 65
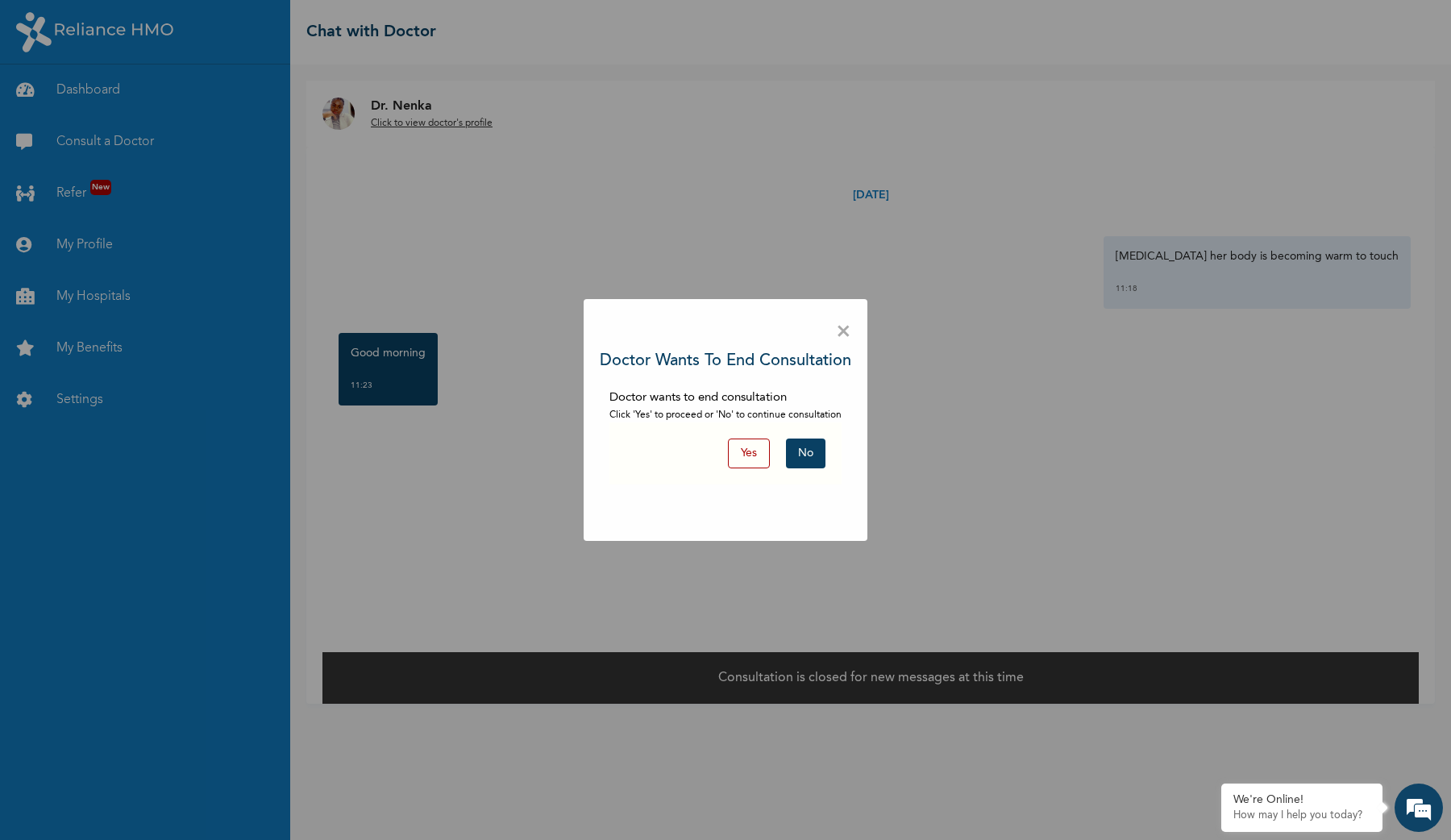
click at [750, 452] on button "Yes" at bounding box center [748, 453] width 42 height 30
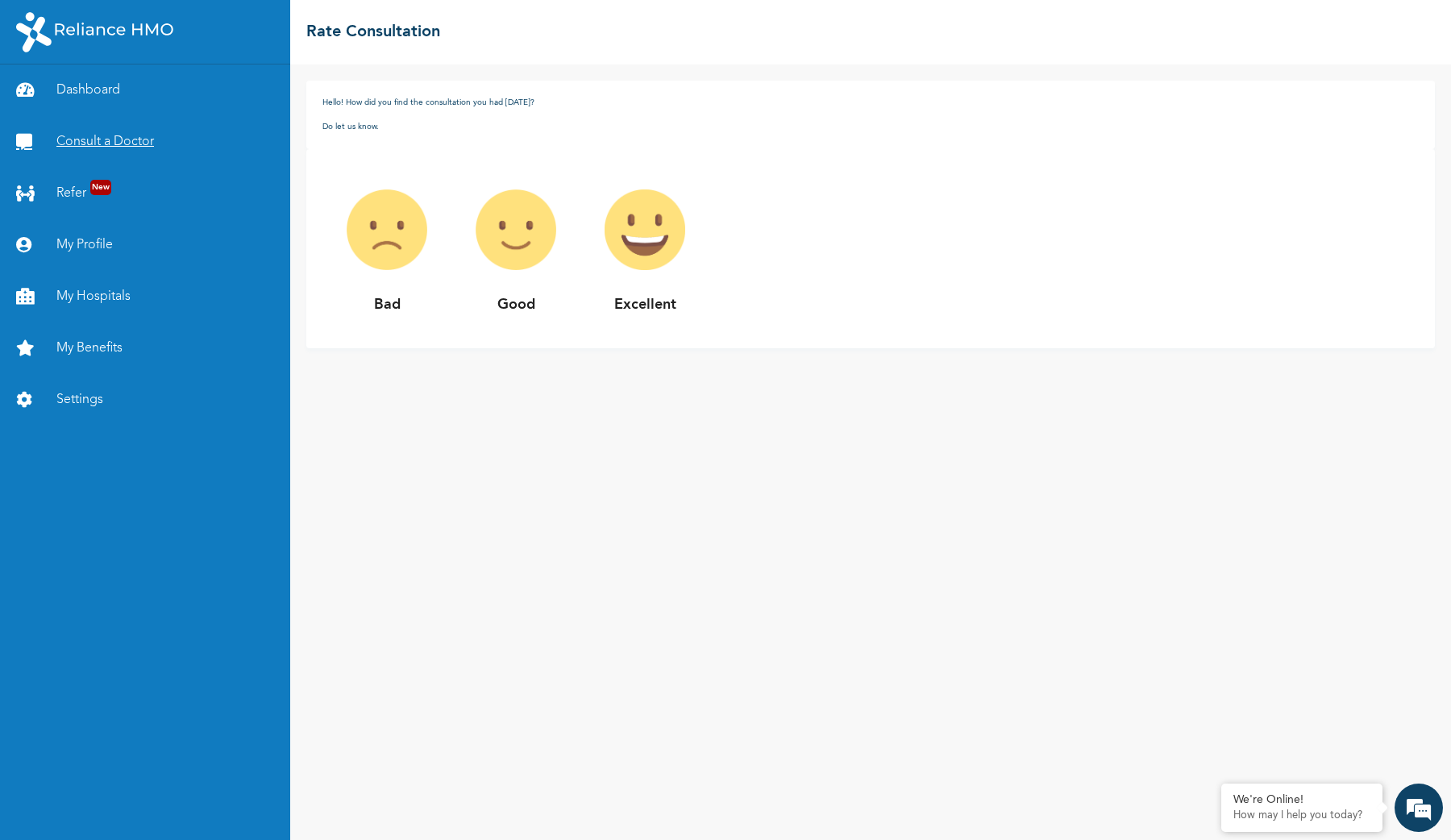
click at [97, 142] on link "Consult a Doctor" at bounding box center [145, 142] width 290 height 52
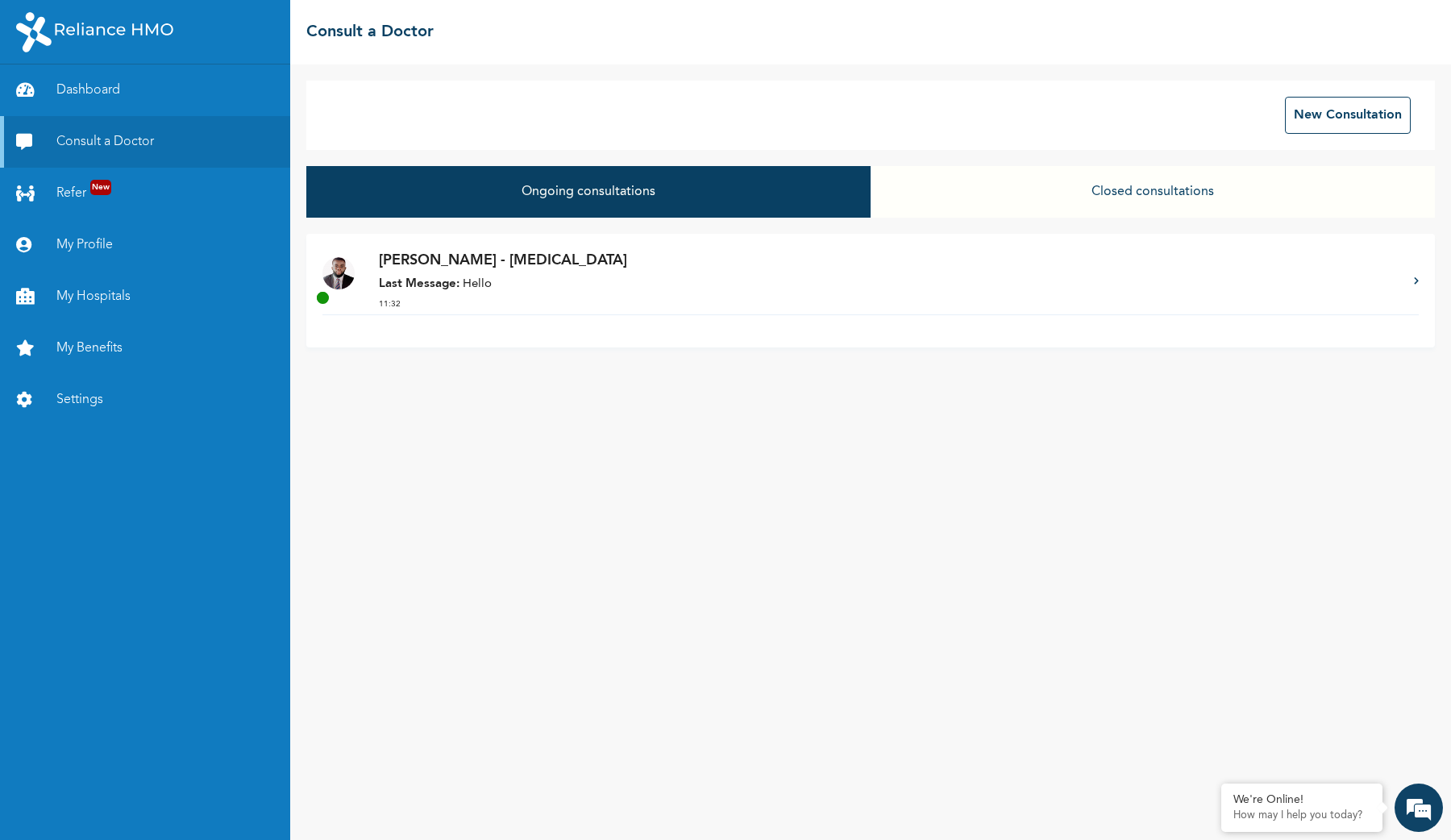
click at [428, 285] on strong "Last Message:" at bounding box center [419, 284] width 81 height 12
click at [554, 287] on p "Last Message: Hello" at bounding box center [888, 285] width 1019 height 19
